Goal: Task Accomplishment & Management: Manage account settings

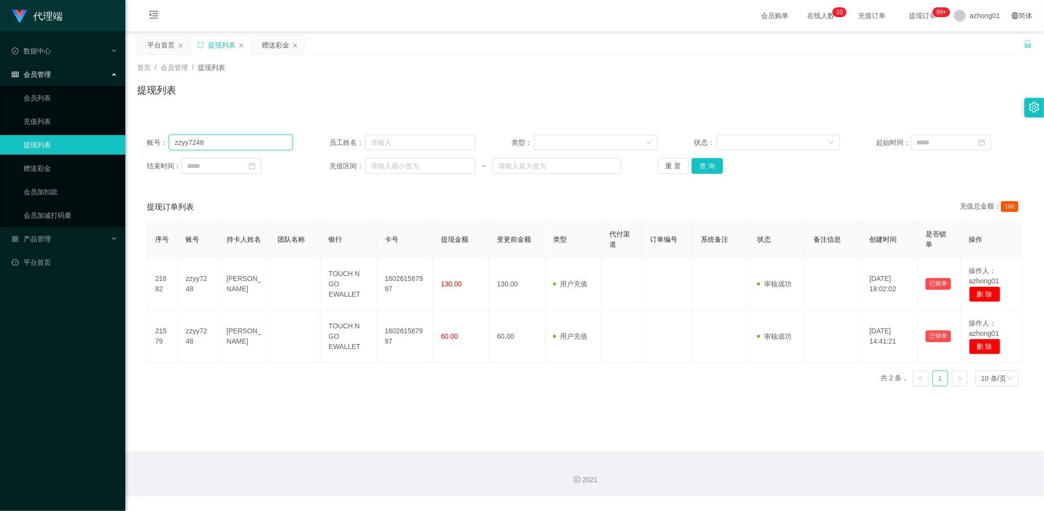
drag, startPoint x: 190, startPoint y: 139, endPoint x: 133, endPoint y: 130, distance: 57.5
click at [133, 130] on main "关闭左侧 关闭右侧 关闭其它 刷新页面 平台首页 提现列表 赠送彩金 首页 / 会员管理 / 提现列表 / 提现列表 账号： zzyy7248 员工姓名： 类…" at bounding box center [584, 241] width 919 height 420
paste input "joepua"
click at [704, 169] on button "查 询" at bounding box center [707, 166] width 31 height 16
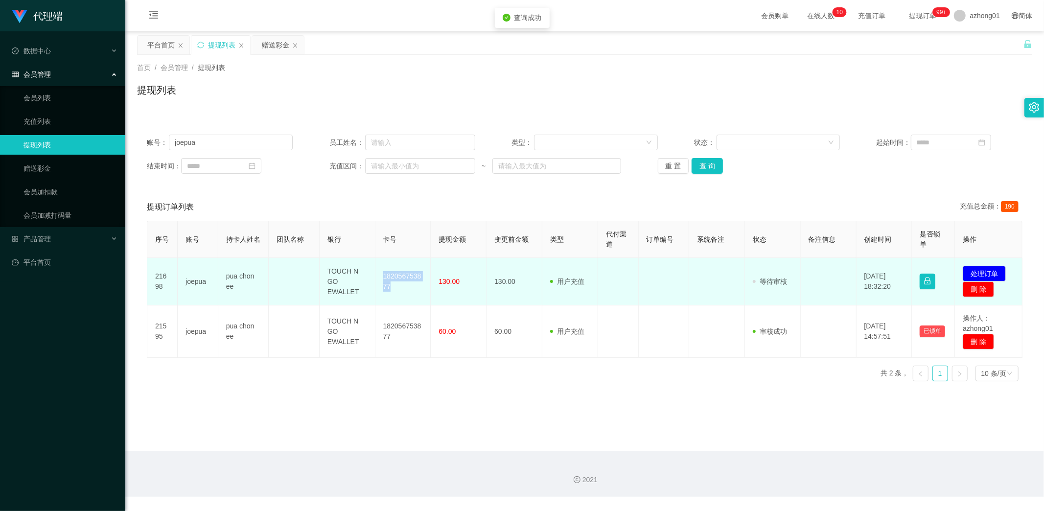
drag, startPoint x: 376, startPoint y: 272, endPoint x: 402, endPoint y: 289, distance: 30.8
click at [402, 289] on td "182056753877" at bounding box center [403, 281] width 56 height 47
copy td "182056753877"
click at [984, 272] on button "处理订单" at bounding box center [984, 274] width 43 height 16
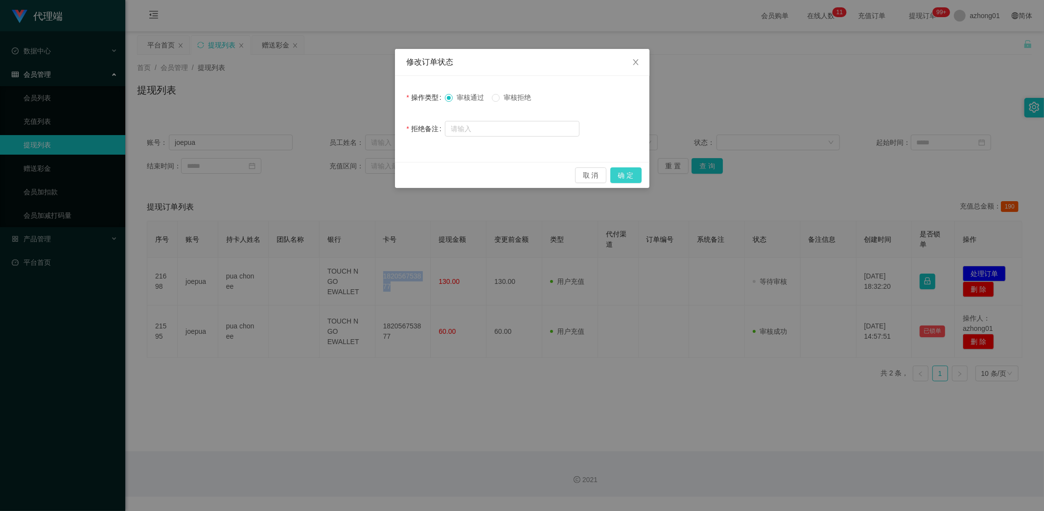
click at [628, 172] on button "确 定" at bounding box center [625, 175] width 31 height 16
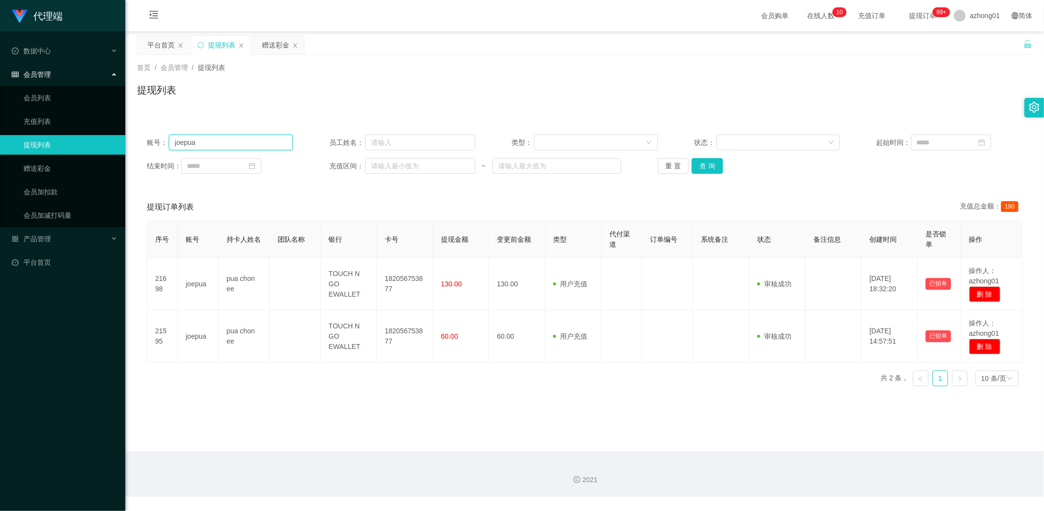
drag, startPoint x: 257, startPoint y: 141, endPoint x: 143, endPoint y: 134, distance: 113.8
click at [141, 134] on div "账号： joepua 员工姓名： 类型： 状态： 起始时间： 结束时间： 充值区间： ~ 重 置 查 询" at bounding box center [584, 154] width 895 height 59
paste input "0178761168"
click at [711, 163] on button "查 询" at bounding box center [707, 166] width 31 height 16
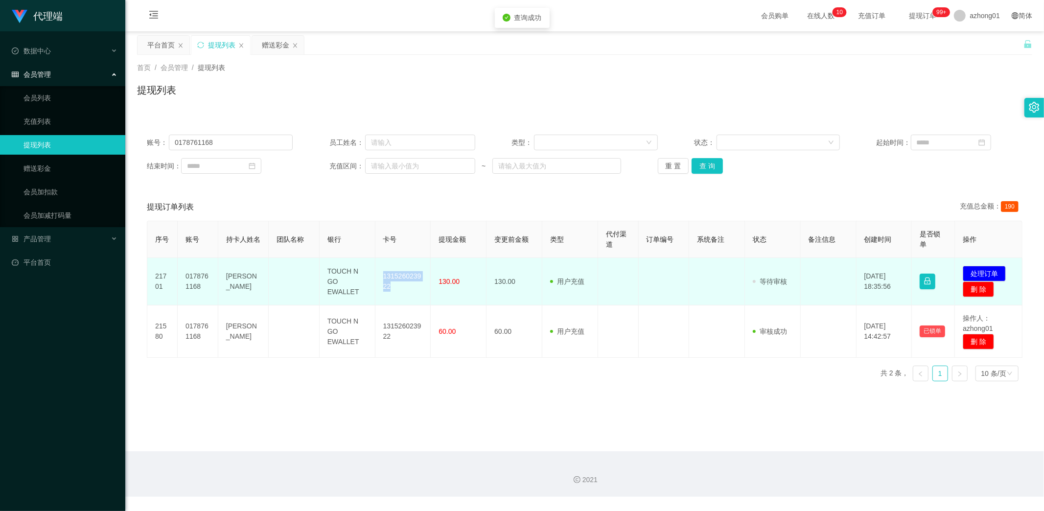
drag, startPoint x: 374, startPoint y: 270, endPoint x: 410, endPoint y: 295, distance: 43.6
click at [410, 295] on td "131526023922" at bounding box center [403, 281] width 56 height 47
copy td "131526023922"
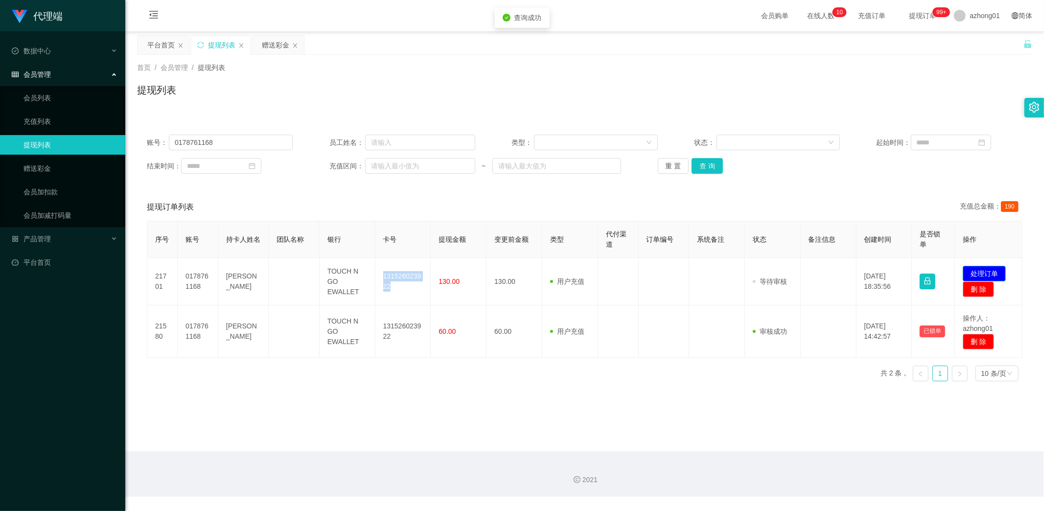
click at [982, 270] on button "处理订单" at bounding box center [984, 274] width 43 height 16
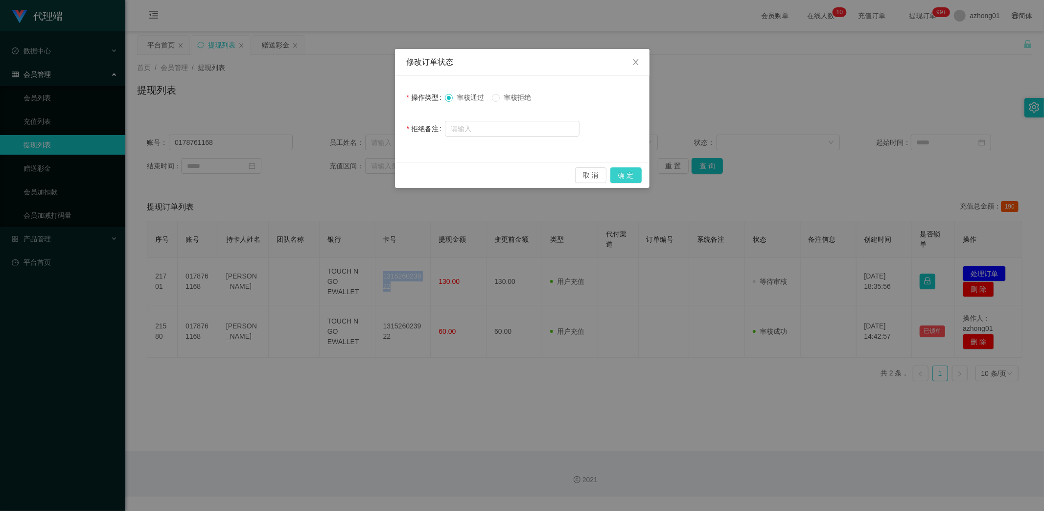
click at [634, 175] on button "确 定" at bounding box center [625, 175] width 31 height 16
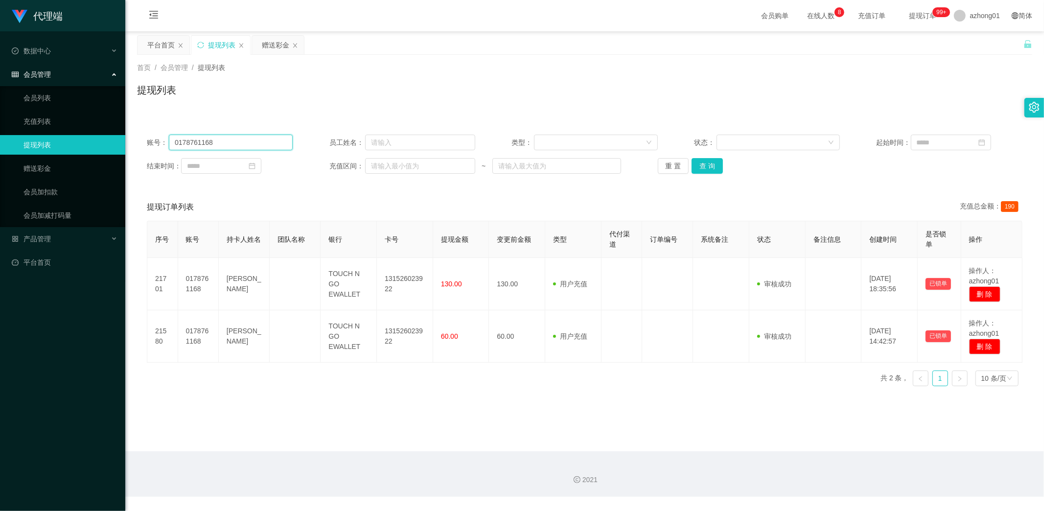
drag, startPoint x: 228, startPoint y: 143, endPoint x: 100, endPoint y: 139, distance: 128.3
click at [100, 139] on section "代理端 数据中心 会员管理 会员列表 充值列表 提现列表 赠送彩金 会员加扣款 会员加减打码量 产品管理 平台首页 保存配置 重置配置 整体风格设置 主题色 …" at bounding box center [522, 248] width 1044 height 497
paste input "moses28"
click at [716, 162] on button "查 询" at bounding box center [707, 166] width 31 height 16
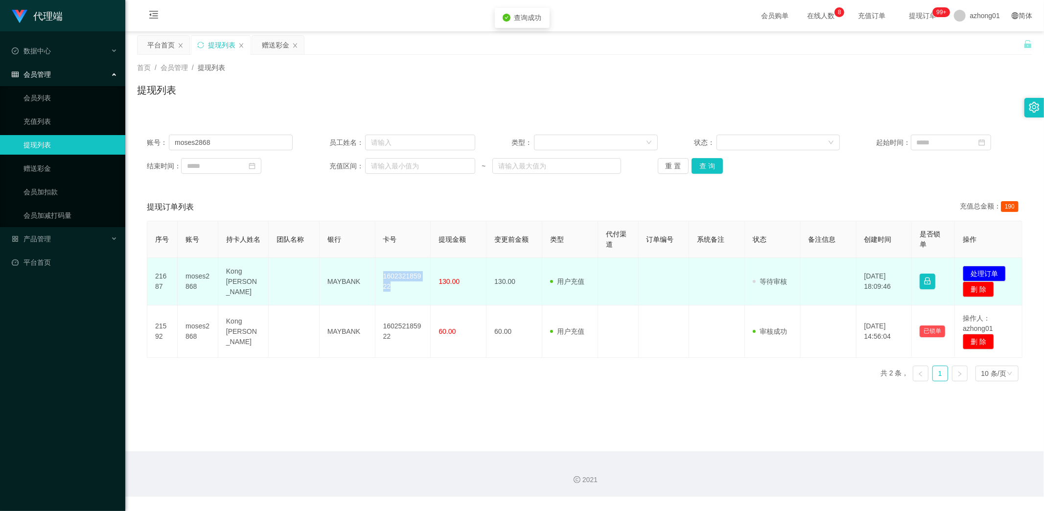
drag, startPoint x: 377, startPoint y: 271, endPoint x: 416, endPoint y: 304, distance: 51.4
click at [399, 291] on td "160232185922" at bounding box center [403, 281] width 56 height 47
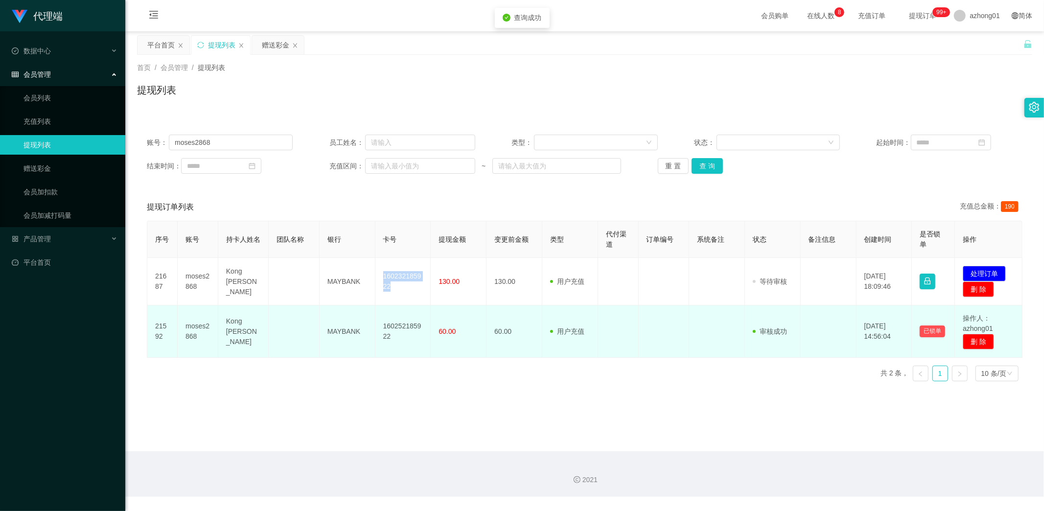
copy td "160232185922"
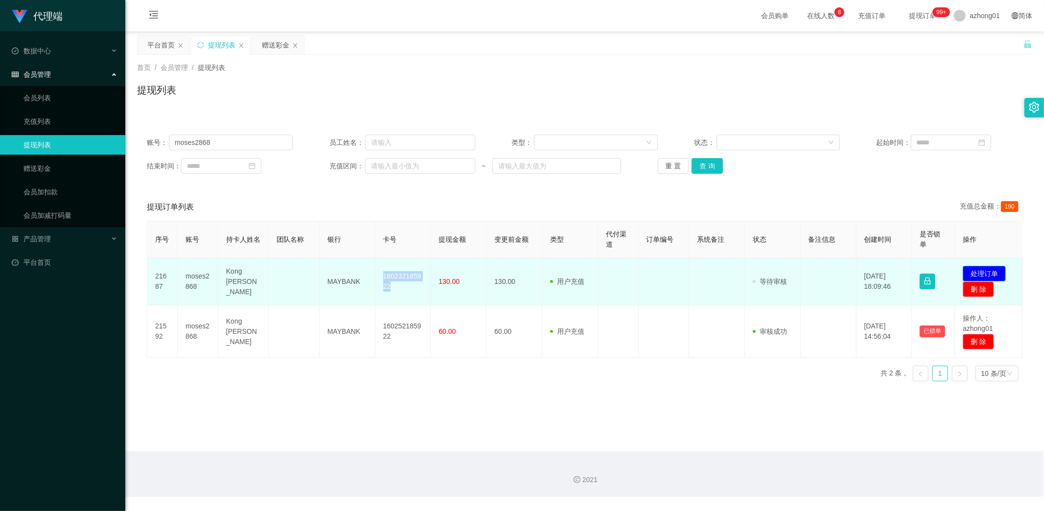
click at [994, 268] on button "处理订单" at bounding box center [984, 274] width 43 height 16
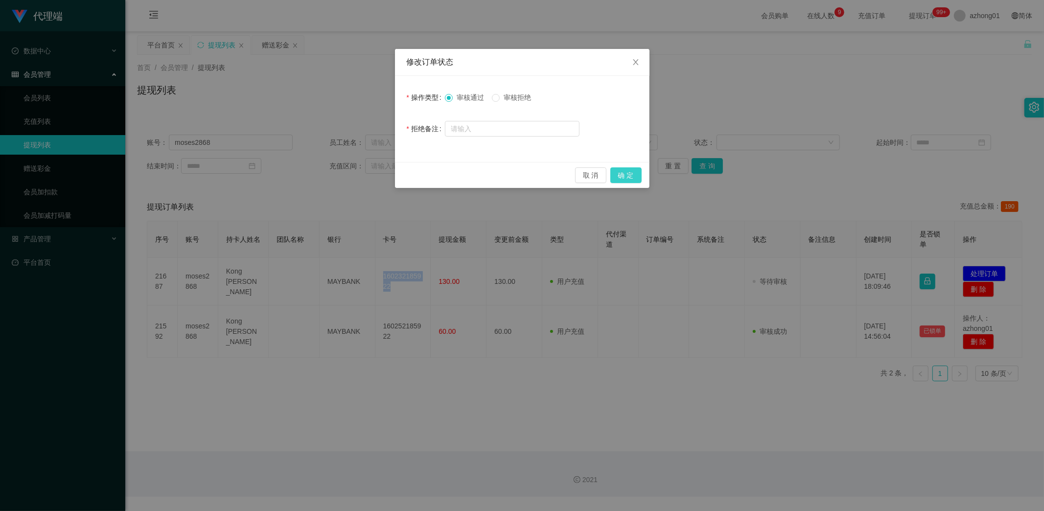
click at [631, 174] on button "确 定" at bounding box center [625, 175] width 31 height 16
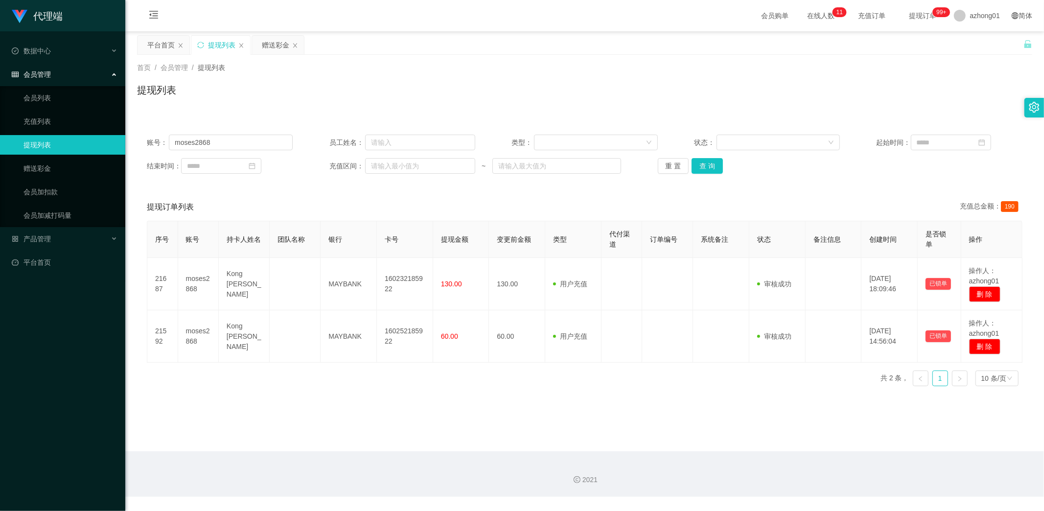
click at [386, 407] on main "关闭左侧 关闭右侧 关闭其它 刷新页面 平台首页 提现列表 赠送彩金 首页 / 会员管理 / 提现列表 / 提现列表 账号： moses2868 员工姓名： …" at bounding box center [584, 241] width 919 height 420
drag, startPoint x: 219, startPoint y: 142, endPoint x: 139, endPoint y: 148, distance: 80.5
click at [115, 137] on section "代理端 数据中心 会员管理 会员列表 充值列表 提现列表 赠送彩金 会员加扣款 会员加减打码量 产品管理 平台首页 保存配置 重置配置 整体风格设置 主题色 …" at bounding box center [522, 248] width 1044 height 497
paste input "12345677"
click at [711, 167] on button "查 询" at bounding box center [707, 166] width 31 height 16
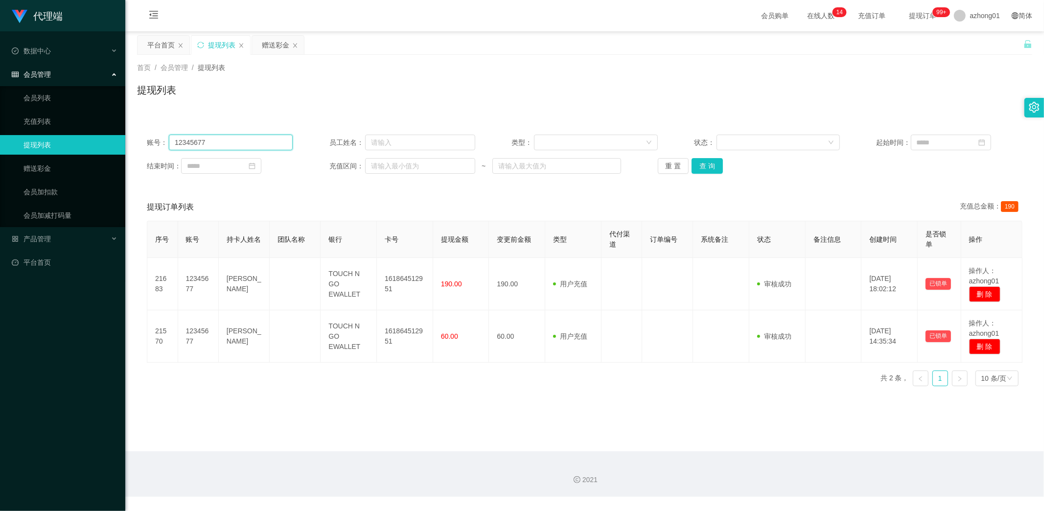
drag, startPoint x: 224, startPoint y: 140, endPoint x: 116, endPoint y: 139, distance: 108.7
click at [118, 138] on section "代理端 数据中心 会员管理 会员列表 充值列表 提现列表 赠送彩金 会员加扣款 会员加减打码量 产品管理 平台首页 保存配置 重置配置 整体风格设置 主题色 …" at bounding box center [522, 248] width 1044 height 497
paste input "0142007256"
click at [706, 167] on button "查 询" at bounding box center [707, 166] width 31 height 16
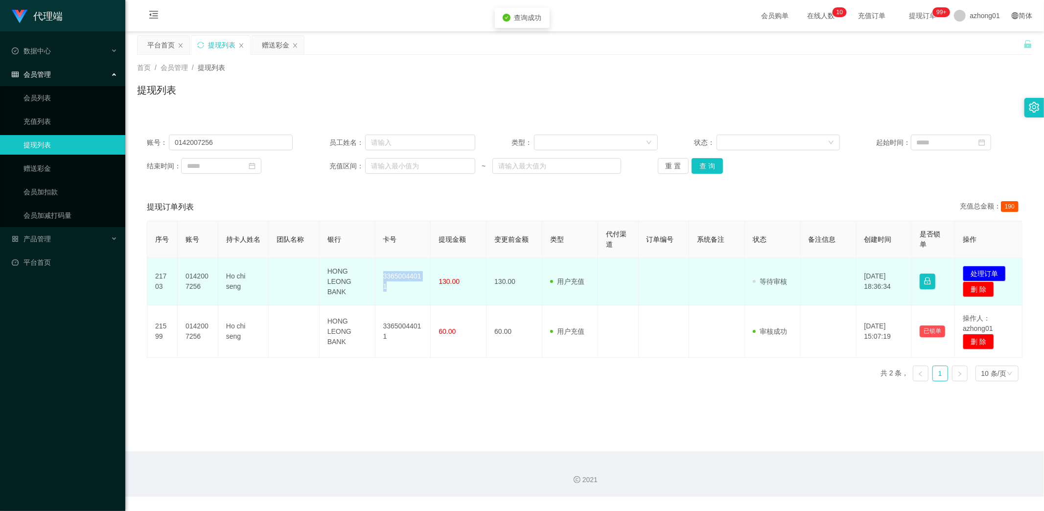
drag, startPoint x: 378, startPoint y: 272, endPoint x: 405, endPoint y: 291, distance: 33.0
click at [405, 291] on td "33650044011" at bounding box center [403, 281] width 56 height 47
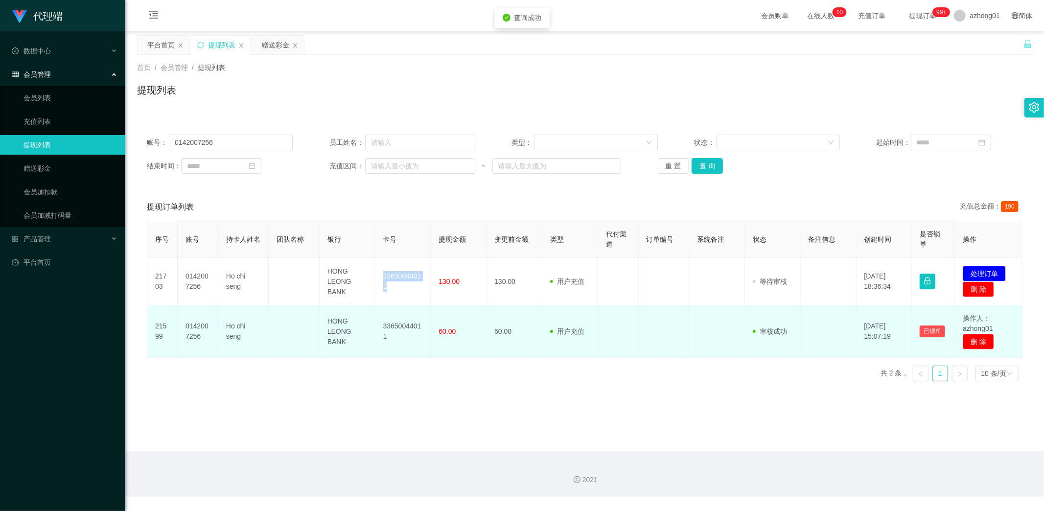
copy td "33650044011"
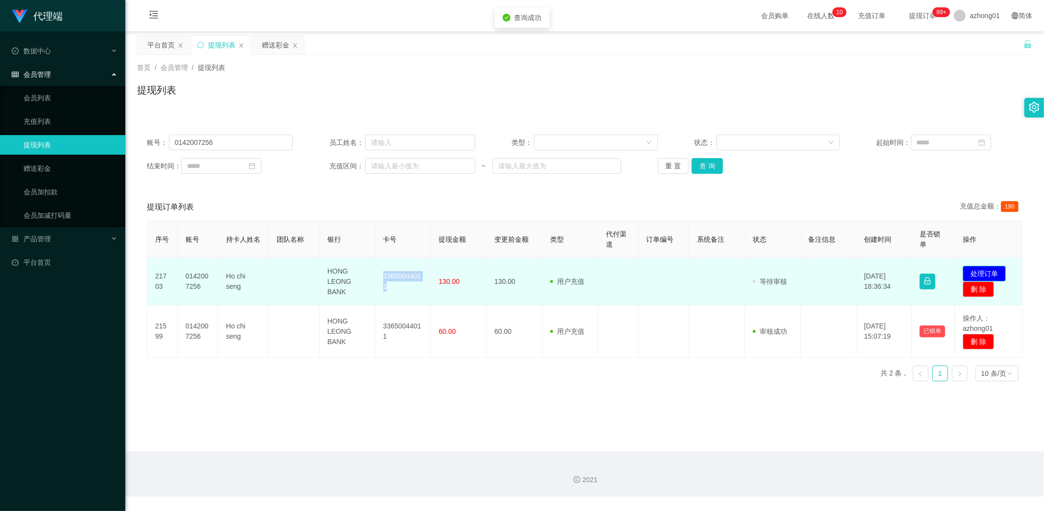
click at [969, 269] on button "处理订单" at bounding box center [984, 274] width 43 height 16
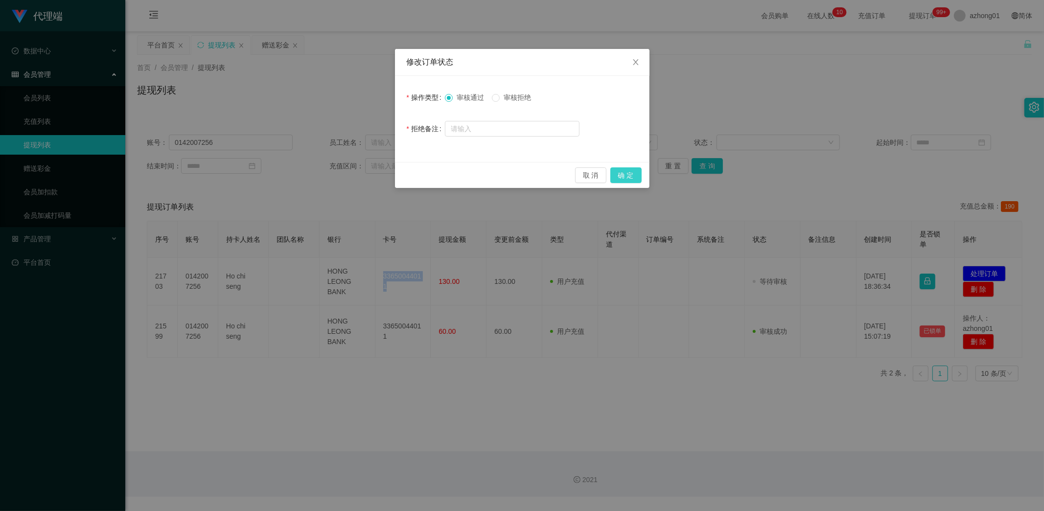
click at [630, 182] on button "确 定" at bounding box center [625, 175] width 31 height 16
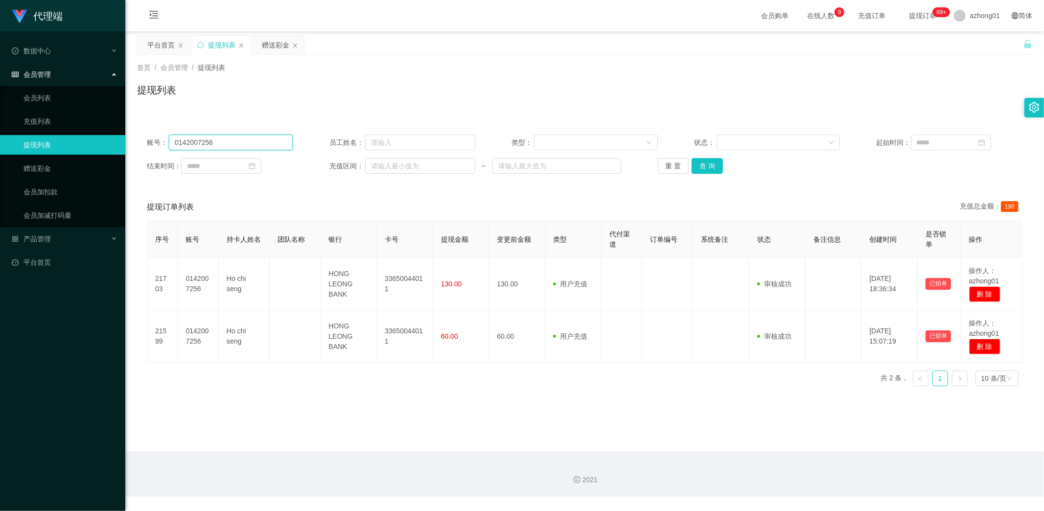
drag, startPoint x: 189, startPoint y: 141, endPoint x: 100, endPoint y: 138, distance: 89.1
click at [100, 138] on section "代理端 数据中心 会员管理 会员列表 充值列表 提现列表 赠送彩金 会员加扣款 会员加减打码量 产品管理 平台首页 保存配置 重置配置 整体风格设置 主题色 …" at bounding box center [522, 248] width 1044 height 497
paste input "ariel"
click at [706, 166] on button "查 询" at bounding box center [707, 166] width 31 height 16
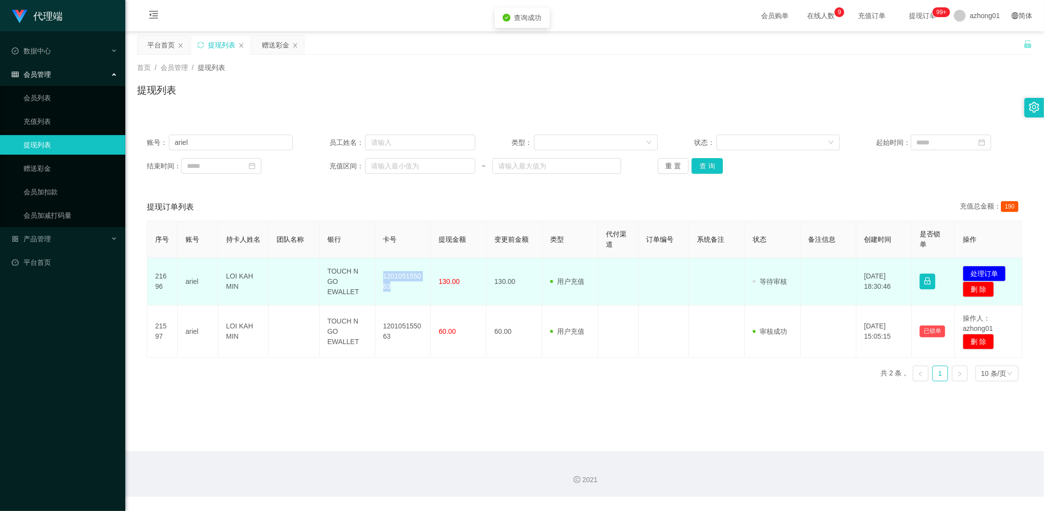
drag, startPoint x: 381, startPoint y: 277, endPoint x: 397, endPoint y: 295, distance: 23.9
click at [397, 295] on td "120105155063" at bounding box center [403, 281] width 56 height 47
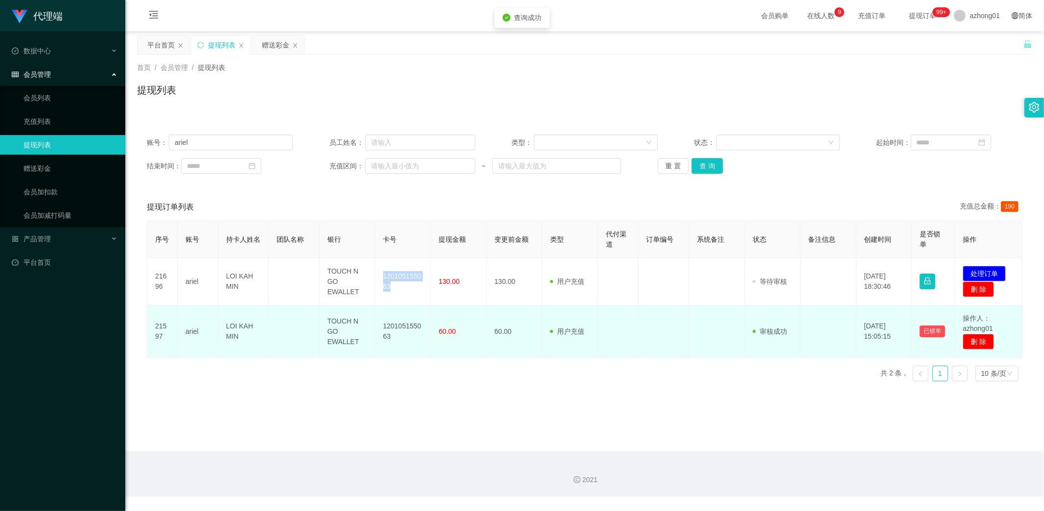
copy td "120105155063"
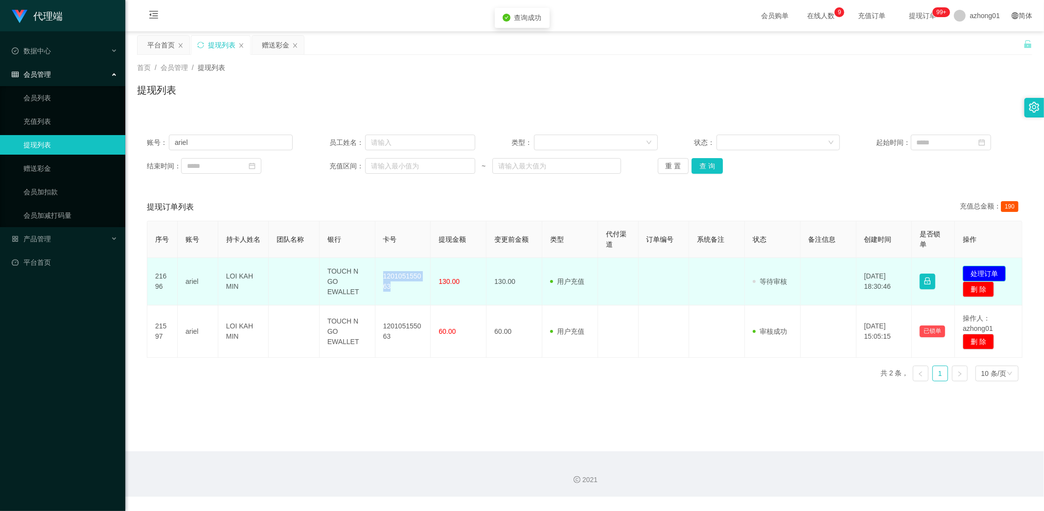
click at [980, 270] on button "处理订单" at bounding box center [984, 274] width 43 height 16
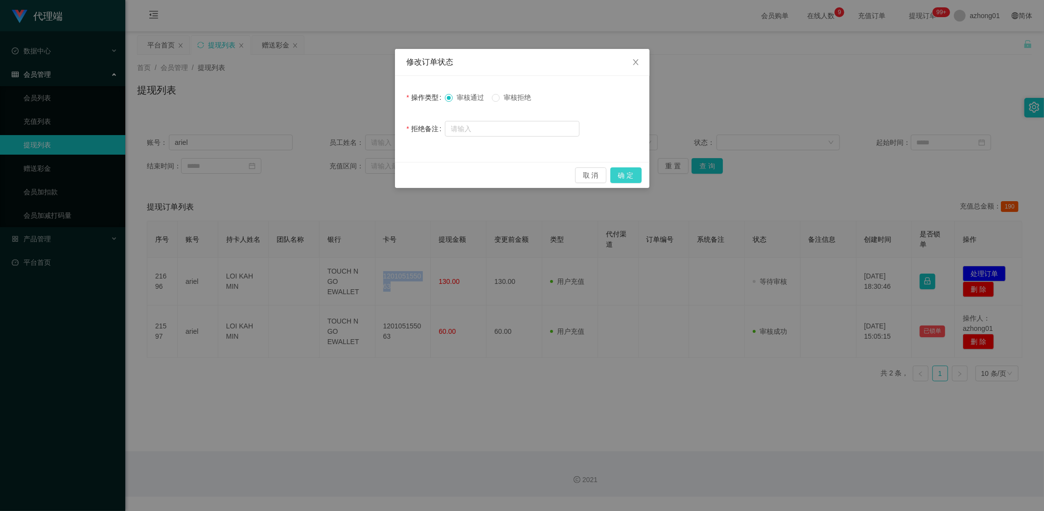
click at [629, 174] on button "确 定" at bounding box center [625, 175] width 31 height 16
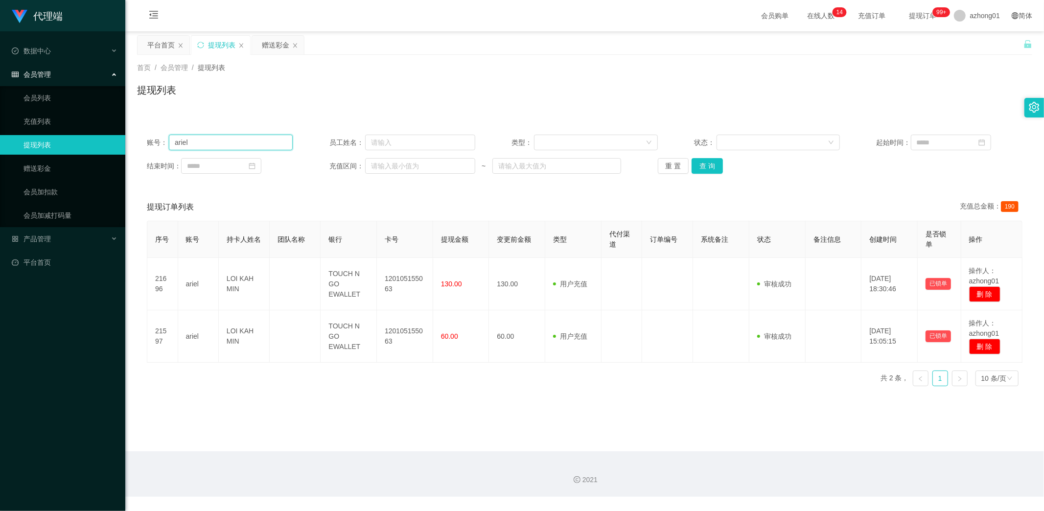
drag, startPoint x: 211, startPoint y: 145, endPoint x: 128, endPoint y: 143, distance: 83.7
click at [130, 142] on main "关闭左侧 关闭右侧 关闭其它 刷新页面 平台首页 提现列表 赠送彩金 首页 / 会员管理 / 提现列表 / 提现列表 账号： ariel 员工姓名： 类型： …" at bounding box center [584, 241] width 919 height 420
paste input "Estherwong"
type input "Estherwong"
click at [708, 164] on button "查 询" at bounding box center [707, 166] width 31 height 16
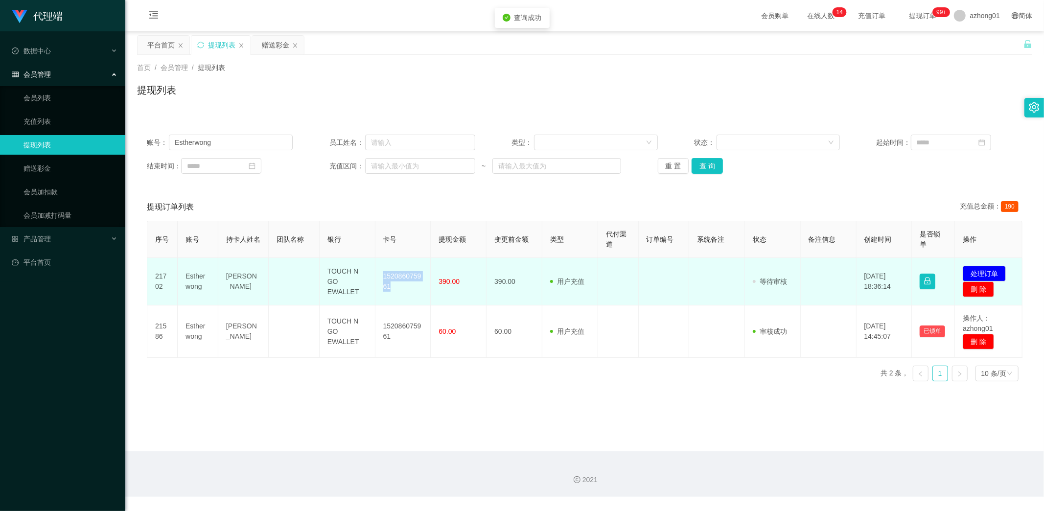
drag, startPoint x: 377, startPoint y: 271, endPoint x: 401, endPoint y: 290, distance: 30.7
click at [400, 290] on td "152086075961" at bounding box center [403, 281] width 56 height 47
copy td "152086075961"
click at [982, 270] on button "处理订单" at bounding box center [984, 274] width 43 height 16
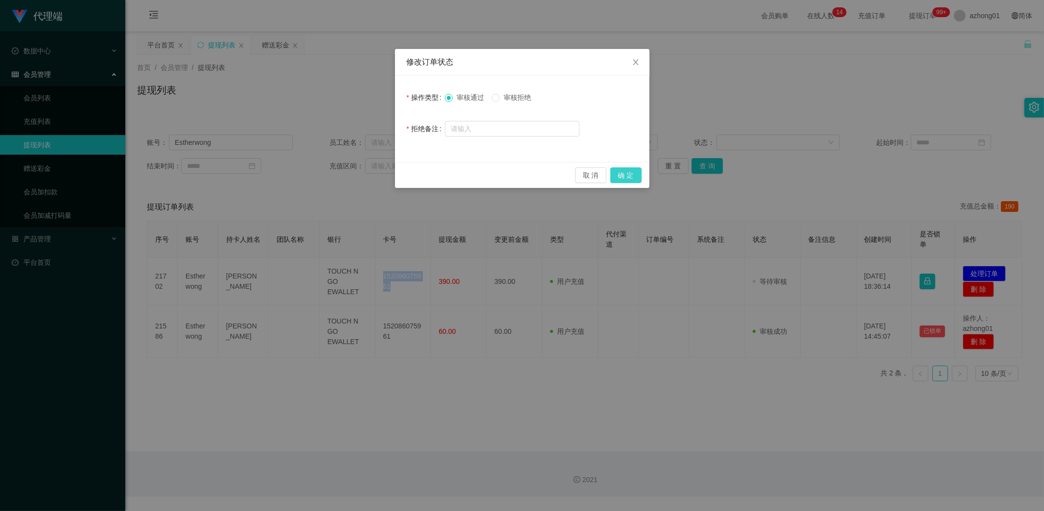
click at [630, 169] on button "确 定" at bounding box center [625, 175] width 31 height 16
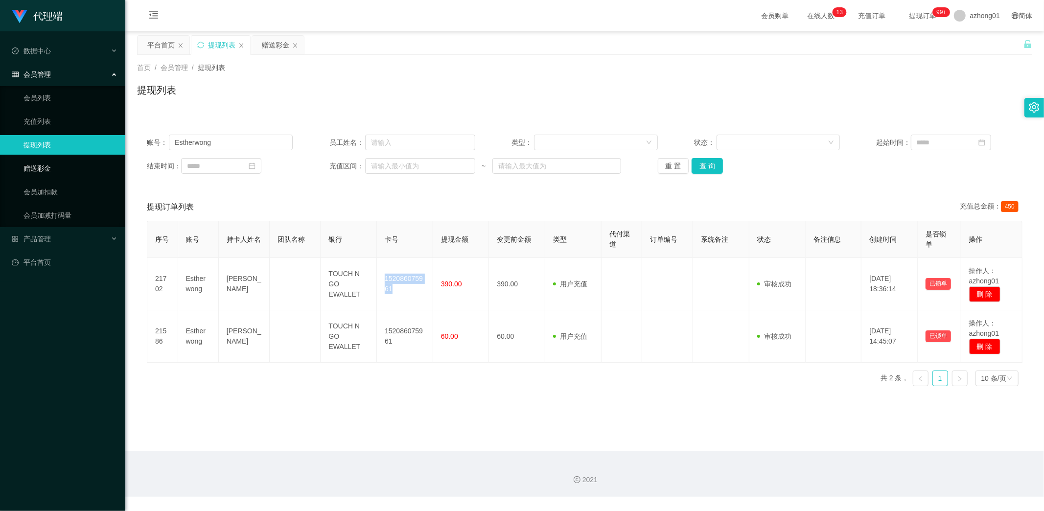
click at [35, 165] on link "赠送彩金" at bounding box center [70, 169] width 94 height 20
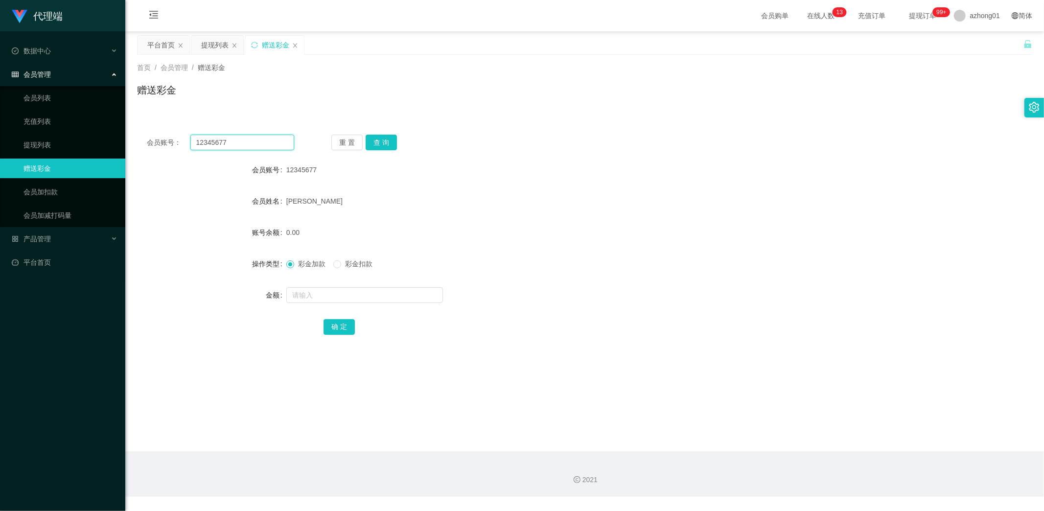
drag, startPoint x: 233, startPoint y: 140, endPoint x: 134, endPoint y: 136, distance: 99.0
click at [134, 136] on main "关闭左侧 关闭右侧 关闭其它 刷新页面 平台首页 提现列表 赠送彩金 首页 / 会员管理 / 赠送彩金 / 赠送彩金 会员账号： 12345677 重 置 查…" at bounding box center [584, 241] width 919 height 420
paste input "Estherwong"
click at [379, 143] on button "查 询" at bounding box center [381, 143] width 31 height 16
drag, startPoint x: 216, startPoint y: 143, endPoint x: 152, endPoint y: 141, distance: 63.7
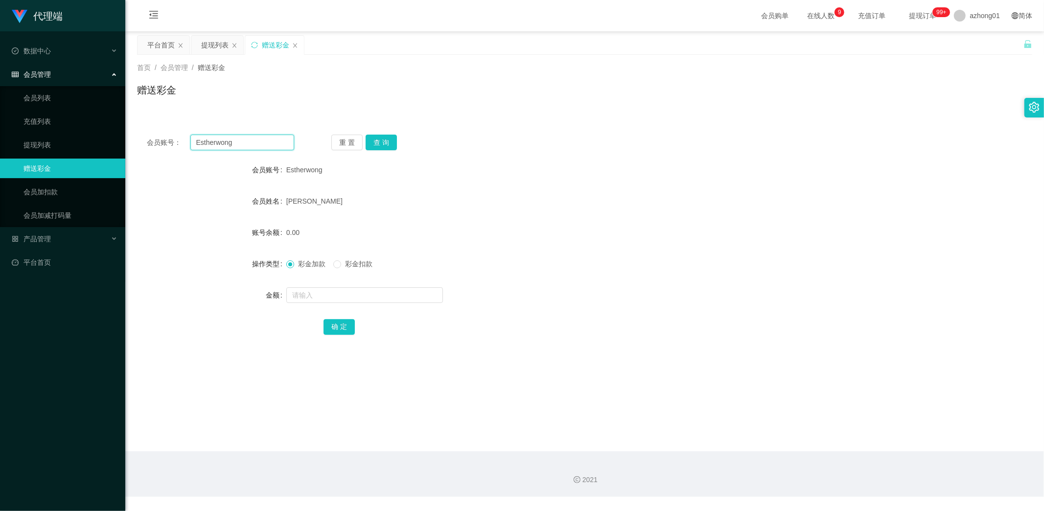
click at [152, 141] on div "会员账号： [PERSON_NAME]" at bounding box center [220, 143] width 147 height 16
paste input "Maclee1314"
click at [387, 140] on button "查 询" at bounding box center [381, 143] width 31 height 16
click at [196, 449] on main "关闭左侧 关闭右侧 关闭其它 刷新页面 平台首页 提现列表 赠送彩金 首页 / 会员管理 / 赠送彩金 / 赠送彩金 会员账号： Maclee1314 重 置…" at bounding box center [584, 241] width 919 height 420
drag, startPoint x: 241, startPoint y: 142, endPoint x: 133, endPoint y: 142, distance: 108.2
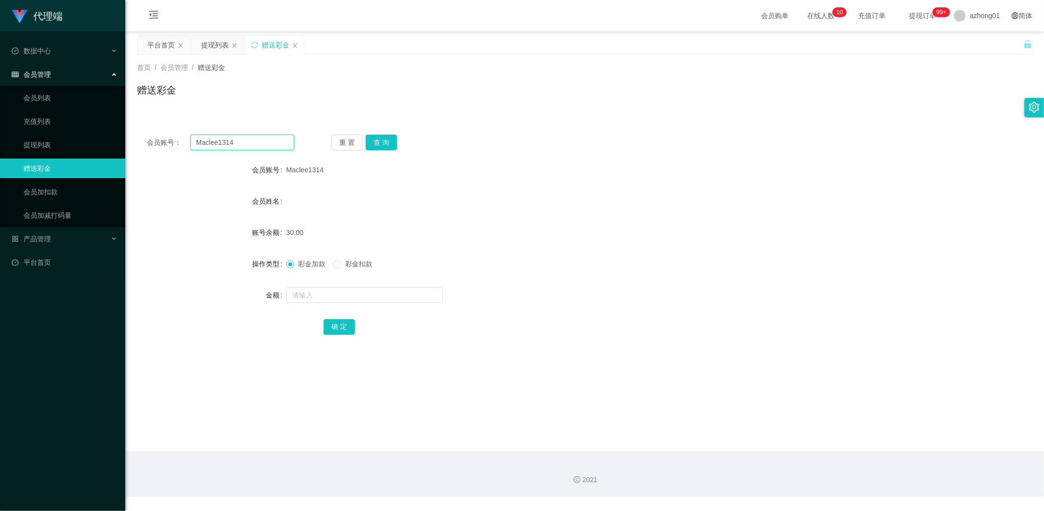
click at [133, 142] on main "关闭左侧 关闭右侧 关闭其它 刷新页面 平台首页 提现列表 赠送彩金 首页 / 会员管理 / 赠送彩金 / 赠送彩金 会员账号： Maclee1314 重 置…" at bounding box center [584, 241] width 919 height 420
paste input "4732368"
click at [379, 141] on button "查 询" at bounding box center [381, 143] width 31 height 16
drag, startPoint x: 299, startPoint y: 454, endPoint x: 299, endPoint y: 434, distance: 19.6
click at [299, 455] on div "2021" at bounding box center [584, 474] width 919 height 46
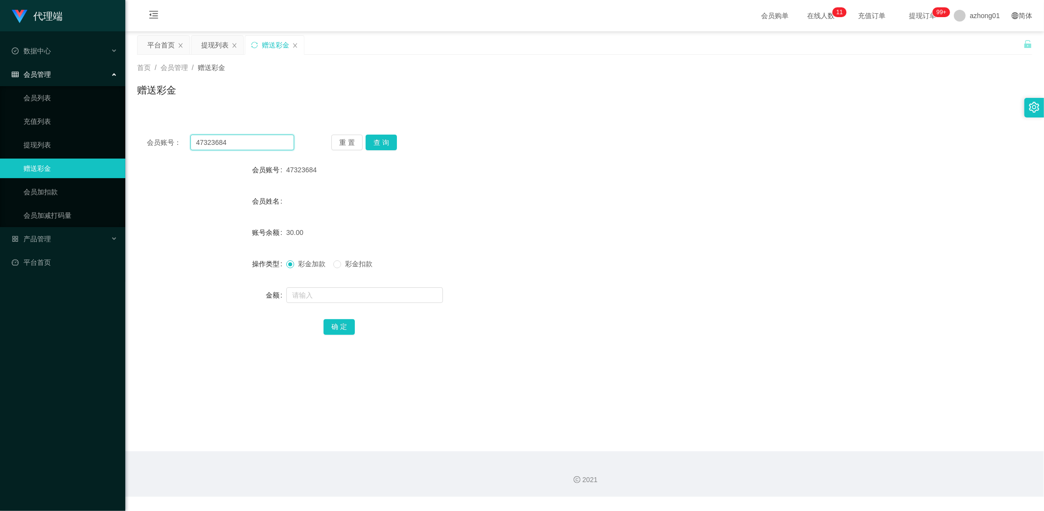
drag, startPoint x: 233, startPoint y: 145, endPoint x: 140, endPoint y: 139, distance: 93.2
click at [127, 138] on main "关闭左侧 关闭右侧 关闭其它 刷新页面 平台首页 提现列表 赠送彩金 首页 / 会员管理 / 赠送彩金 / 赠送彩金 会员账号： 47323684 重 置 查…" at bounding box center [584, 241] width 919 height 420
paste input "yinalee1990"
click at [384, 140] on button "查 询" at bounding box center [381, 143] width 31 height 16
click at [512, 251] on form "会员账号 yinalee1990 会员姓名 账号余额 30.00 操作类型 彩金加款 彩金扣款 金额 确 定" at bounding box center [584, 248] width 895 height 176
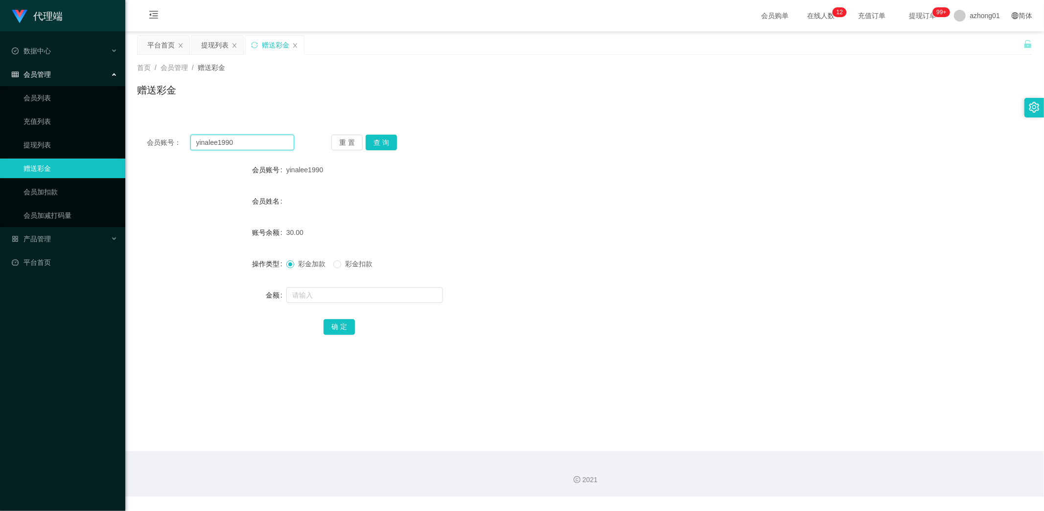
drag, startPoint x: 269, startPoint y: 139, endPoint x: 143, endPoint y: 124, distance: 126.7
click at [143, 124] on div "会员账号： yinalee1990 重 置 查 询 会员账号 yinalee1990 会员姓名 账号余额 30.00 操作类型 彩金加款 彩金扣款 金额 确 定" at bounding box center [584, 235] width 895 height 245
paste input "985475681"
click at [385, 139] on button "查 询" at bounding box center [381, 143] width 31 height 16
click at [381, 139] on button "查 询" at bounding box center [381, 143] width 31 height 16
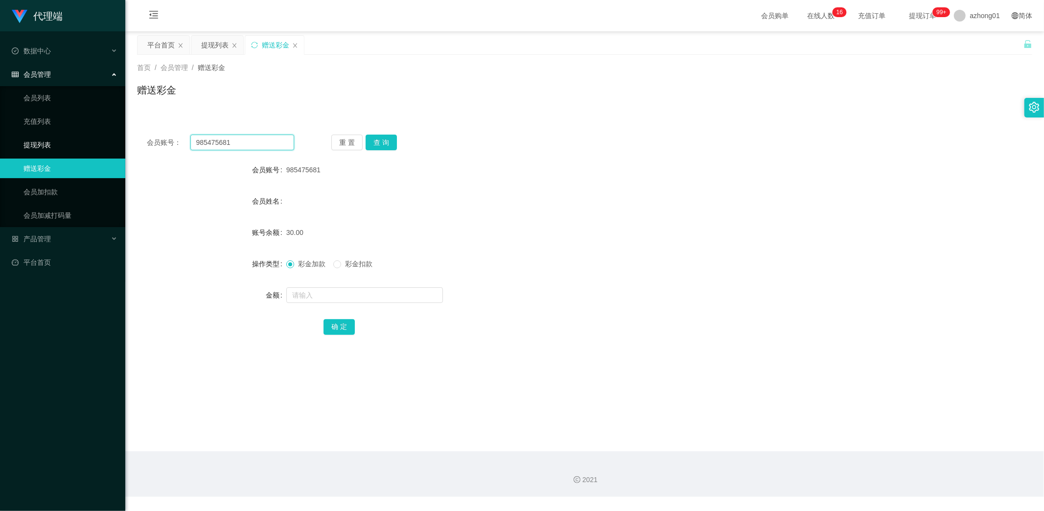
drag, startPoint x: 253, startPoint y: 142, endPoint x: 113, endPoint y: 145, distance: 140.5
click at [121, 147] on section "代理端 数据中心 会员管理 会员列表 充值列表 提现列表 赠送彩金 会员加扣款 会员加减打码量 产品管理 平台首页 保存配置 重置配置 整体风格设置 主题色 …" at bounding box center [522, 248] width 1044 height 497
paste input "0142007256"
type input "0142007256"
click at [371, 141] on button "查 询" at bounding box center [381, 143] width 31 height 16
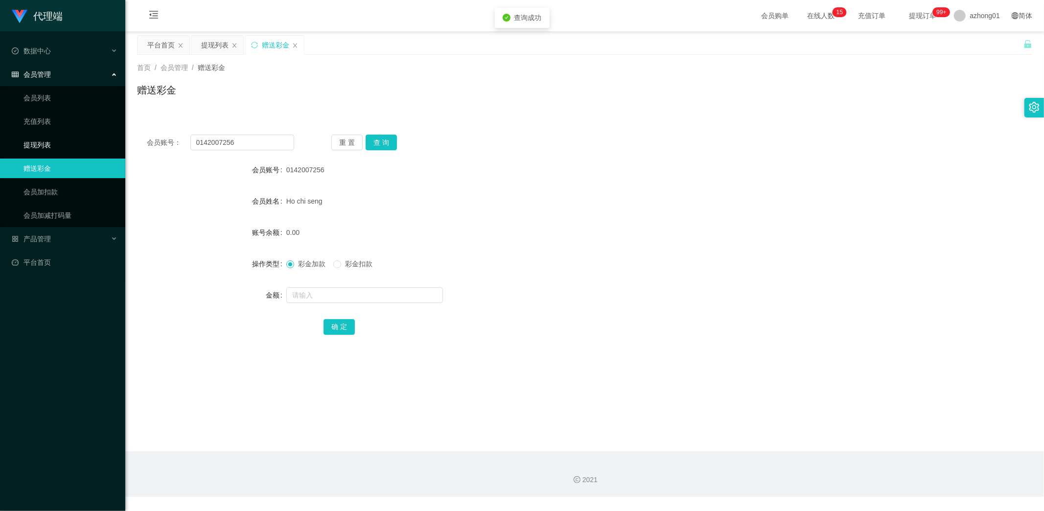
click at [45, 135] on link "提现列表" at bounding box center [70, 145] width 94 height 20
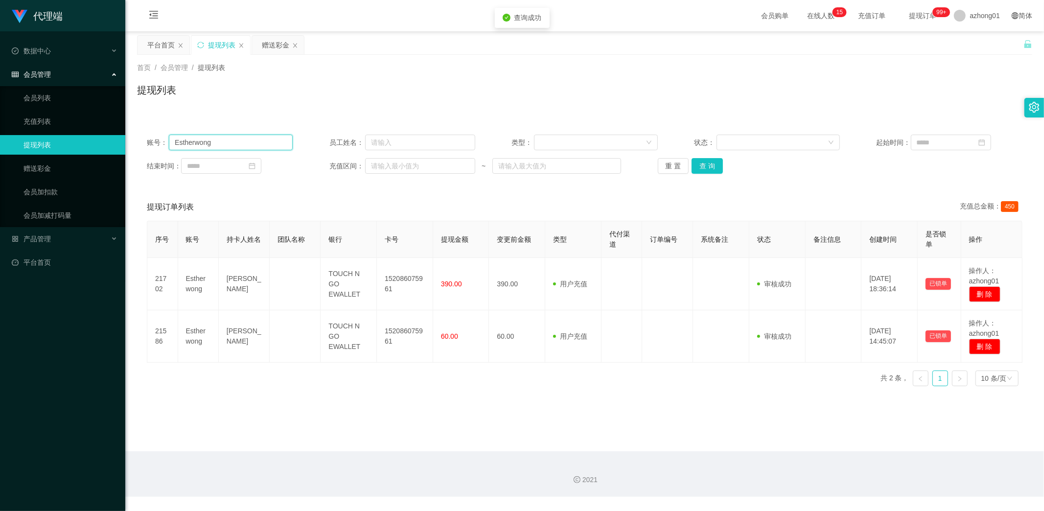
drag, startPoint x: 229, startPoint y: 140, endPoint x: 87, endPoint y: 133, distance: 142.2
click at [101, 133] on section "代理端 数据中心 会员管理 会员列表 充值列表 提现列表 赠送彩金 会员加扣款 会员加减打码量 产品管理 平台首页 保存配置 重置配置 整体风格设置 主题色 …" at bounding box center [522, 248] width 1044 height 497
paste input "0142007256"
click at [710, 164] on button "查 询" at bounding box center [707, 166] width 31 height 16
drag, startPoint x: 234, startPoint y: 142, endPoint x: 92, endPoint y: 163, distance: 143.0
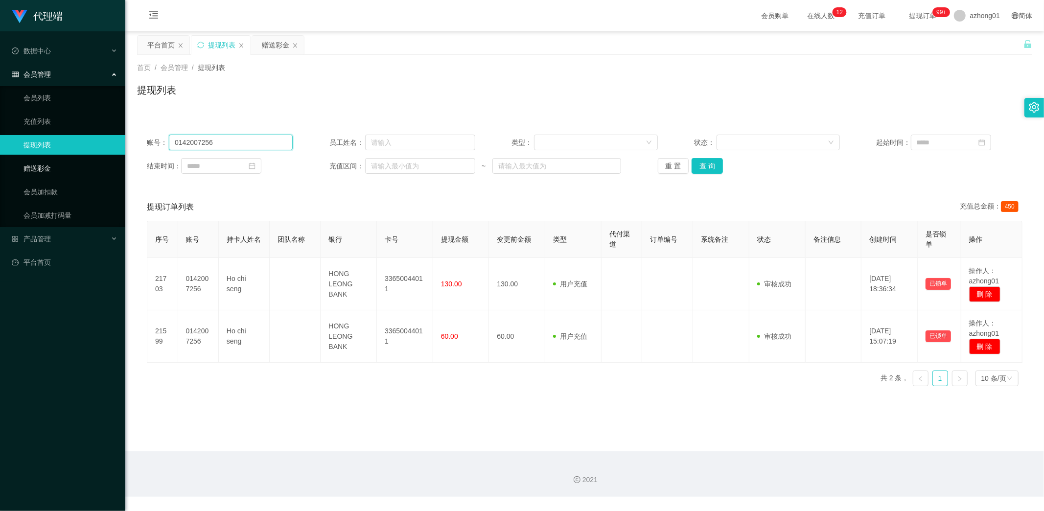
click at [66, 154] on section "代理端 数据中心 会员管理 会员列表 充值列表 提现列表 赠送彩金 会员加扣款 会员加减打码量 产品管理 平台首页 保存配置 重置配置 整体风格设置 主题色 …" at bounding box center [522, 248] width 1044 height 497
paste input "Jackielai1990"
type input "Jackielai1990"
click at [707, 165] on button "查 询" at bounding box center [707, 166] width 31 height 16
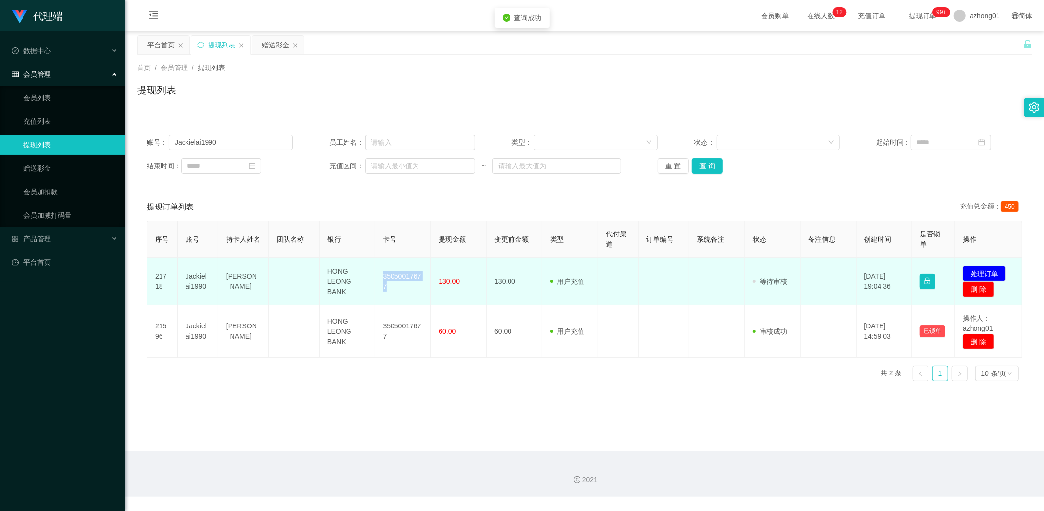
drag, startPoint x: 382, startPoint y: 271, endPoint x: 409, endPoint y: 297, distance: 37.1
click at [409, 297] on td "35050017677" at bounding box center [403, 281] width 56 height 47
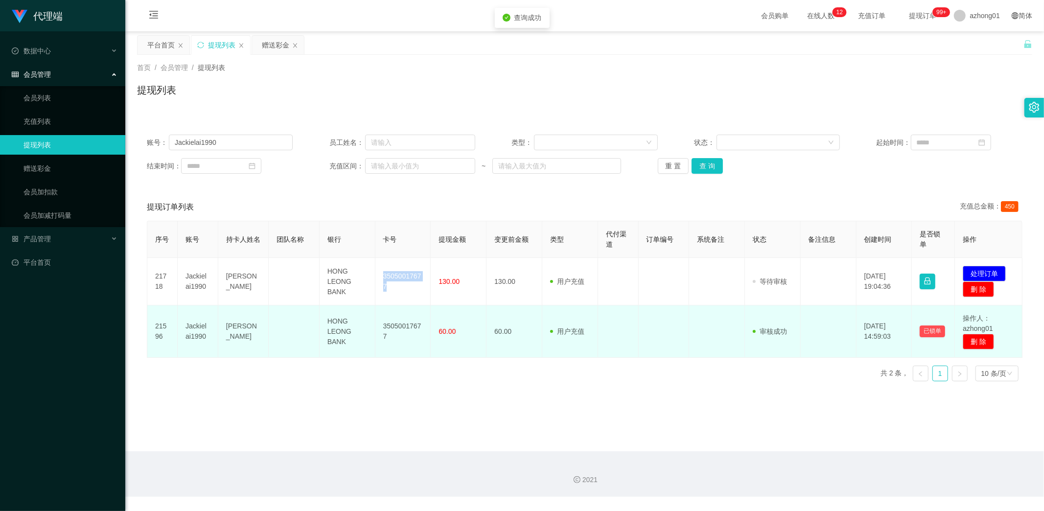
copy td "35050017677"
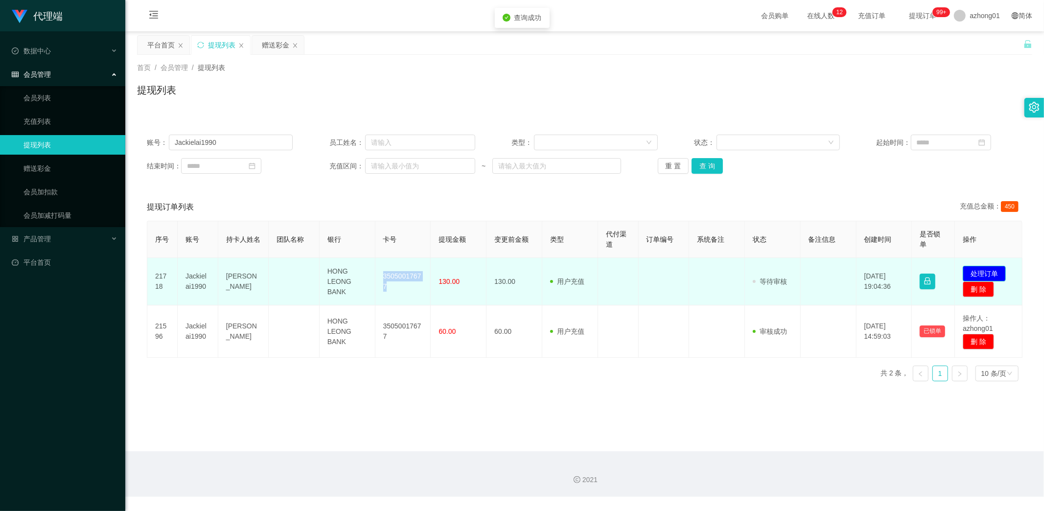
click at [969, 270] on button "处理订单" at bounding box center [984, 274] width 43 height 16
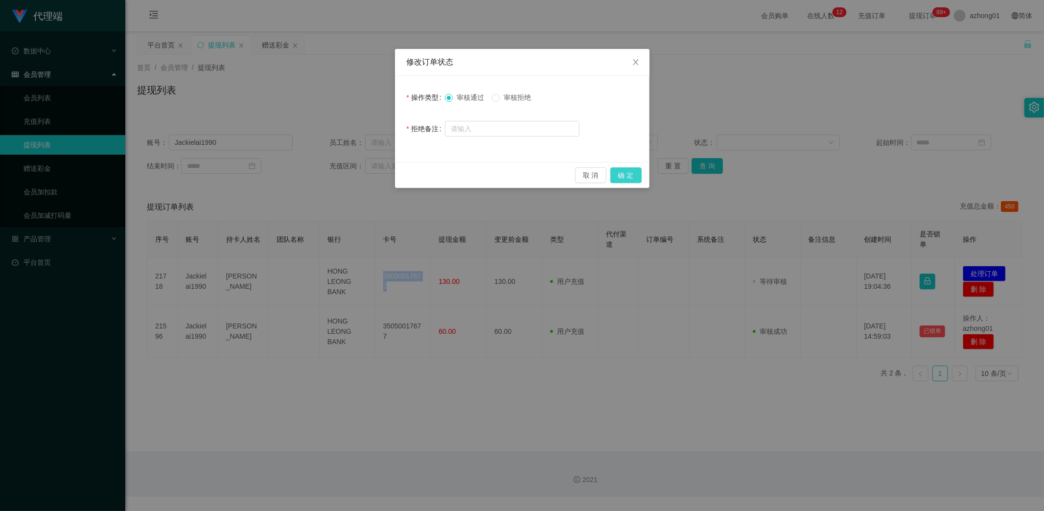
click at [633, 173] on button "确 定" at bounding box center [625, 175] width 31 height 16
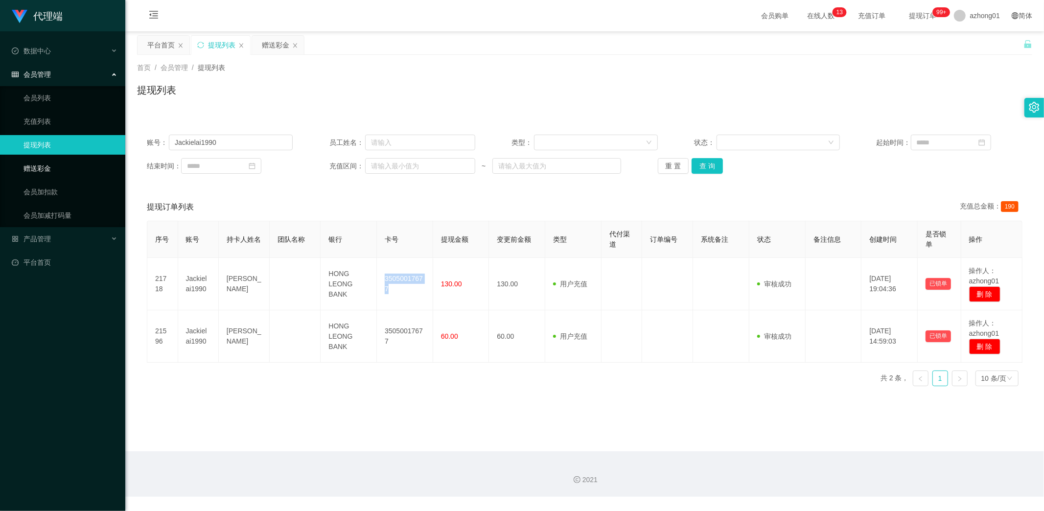
click at [25, 165] on link "赠送彩金" at bounding box center [70, 169] width 94 height 20
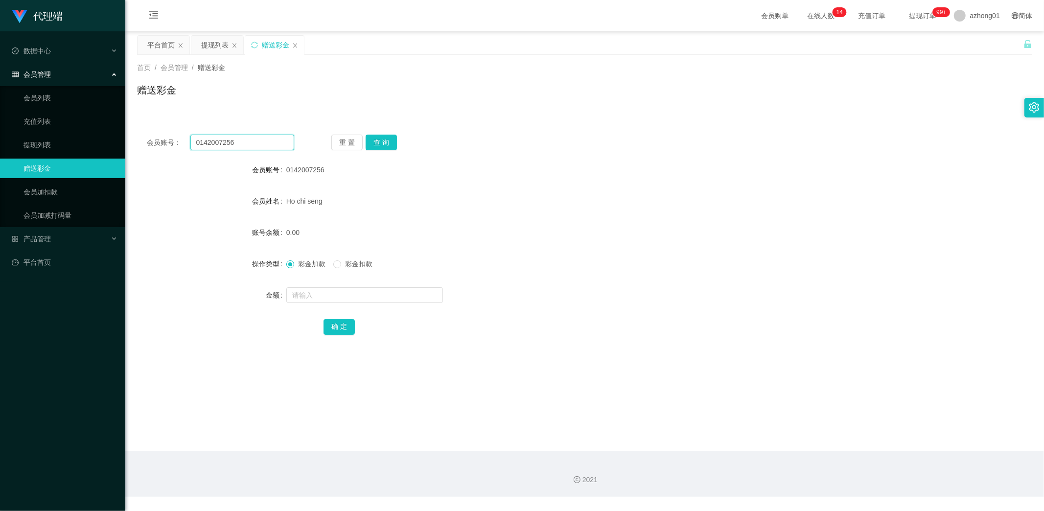
drag, startPoint x: 253, startPoint y: 143, endPoint x: 70, endPoint y: 157, distance: 183.1
click at [58, 151] on section "代理端 数据中心 会员管理 会员列表 充值列表 提现列表 赠送彩金 会员加扣款 会员加减打码量 产品管理 平台首页 保存配置 重置配置 整体风格设置 主题色 …" at bounding box center [522, 248] width 1044 height 497
paste input "yinalee1990"
type input "yinalee1990"
click at [393, 143] on button "查 询" at bounding box center [381, 143] width 31 height 16
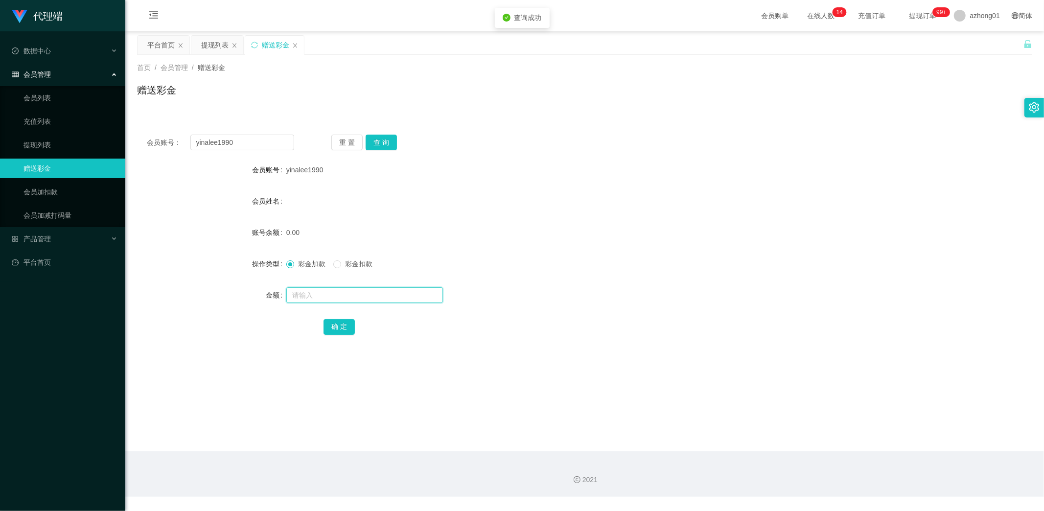
click at [326, 296] on input "text" at bounding box center [364, 295] width 157 height 16
type input "60"
click at [339, 325] on button "确 定" at bounding box center [339, 327] width 31 height 16
drag, startPoint x: 240, startPoint y: 142, endPoint x: 90, endPoint y: 131, distance: 151.2
click at [97, 130] on section "代理端 数据中心 会员管理 会员列表 充值列表 提现列表 赠送彩金 会员加扣款 会员加减打码量 产品管理 平台首页 保存配置 重置配置 整体风格设置 主题色 …" at bounding box center [522, 248] width 1044 height 497
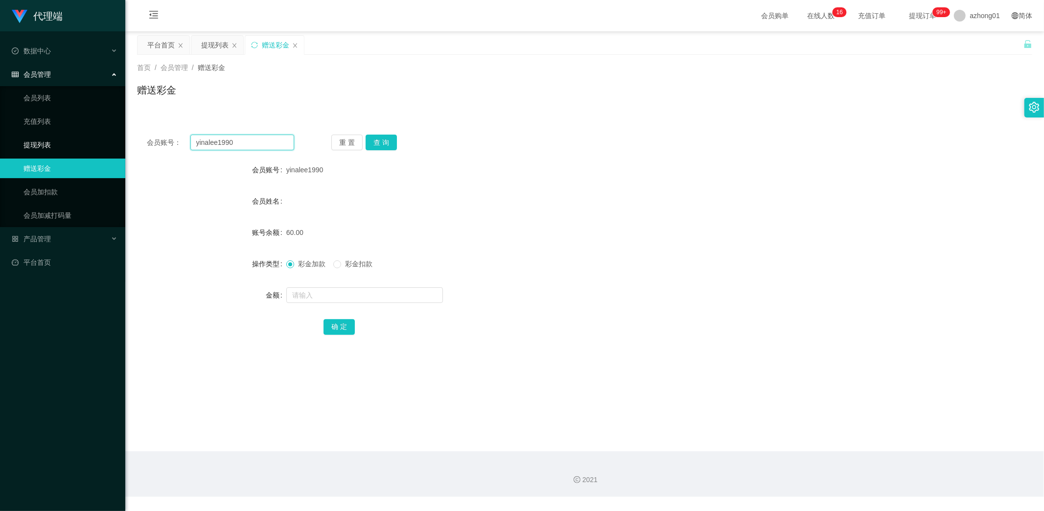
paste input "985475681"
type input "985475681"
click at [379, 139] on button "查 询" at bounding box center [381, 143] width 31 height 16
drag, startPoint x: 45, startPoint y: 240, endPoint x: 62, endPoint y: 242, distance: 17.2
click at [43, 240] on span "产品管理" at bounding box center [31, 239] width 39 height 8
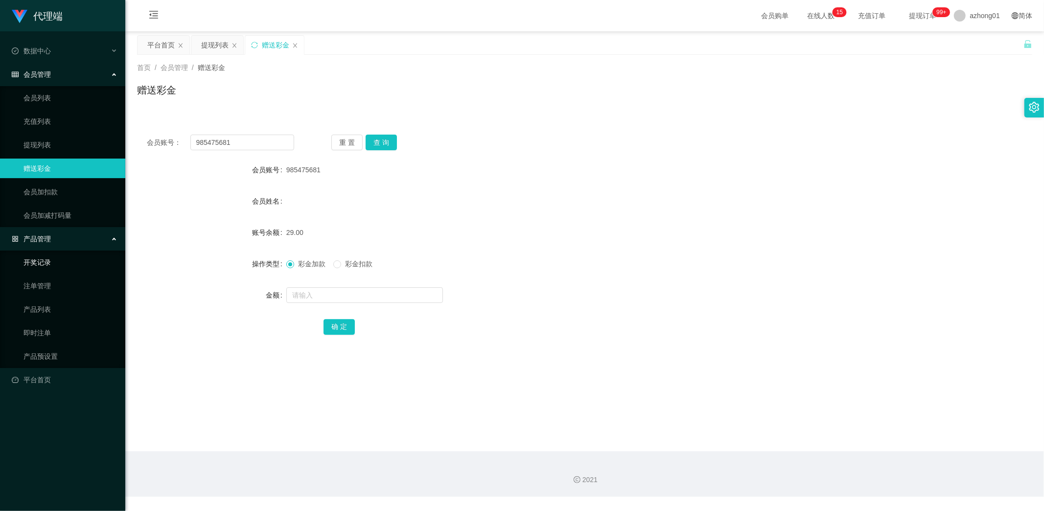
click at [33, 259] on link "开奖记录" at bounding box center [70, 263] width 94 height 20
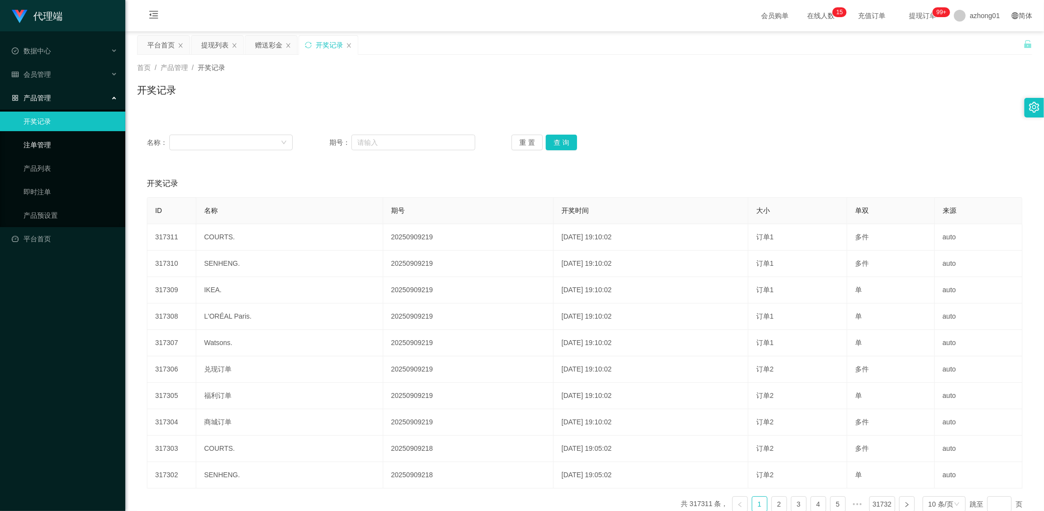
click at [46, 143] on link "注单管理" at bounding box center [70, 145] width 94 height 20
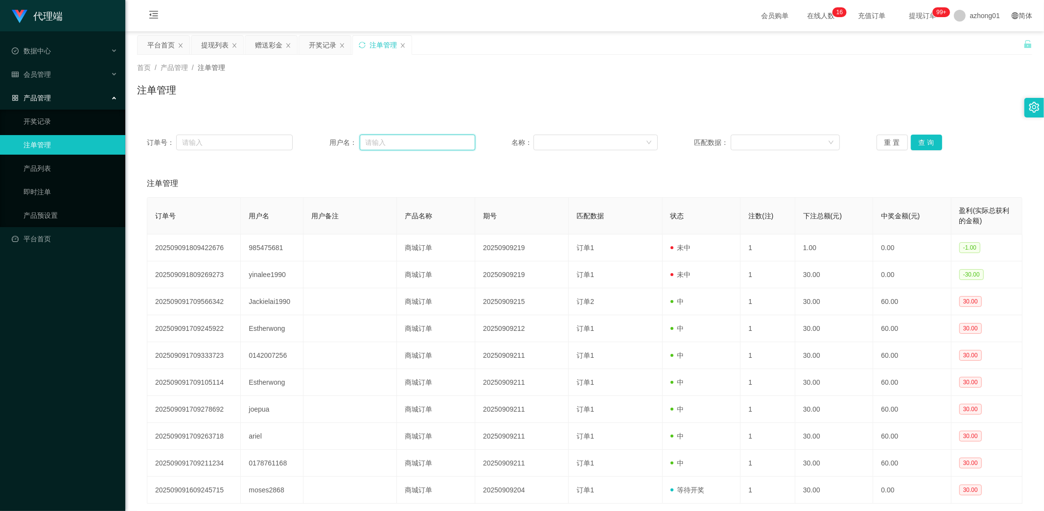
click at [415, 137] on input "text" at bounding box center [418, 143] width 116 height 16
paste input "985475681"
type input "985475681"
click at [924, 143] on button "查 询" at bounding box center [926, 143] width 31 height 16
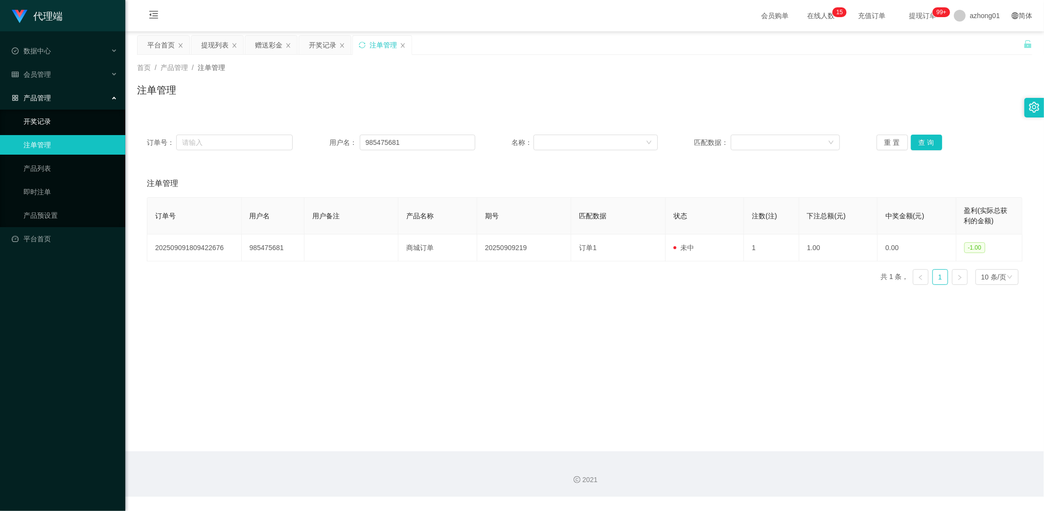
click at [55, 115] on link "开奖记录" at bounding box center [70, 122] width 94 height 20
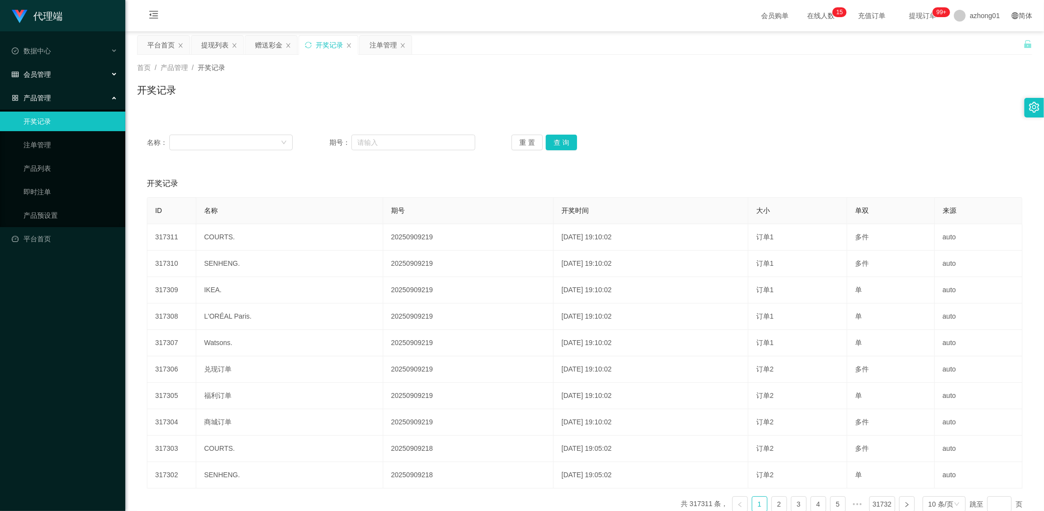
click at [50, 69] on div "会员管理" at bounding box center [62, 75] width 125 height 20
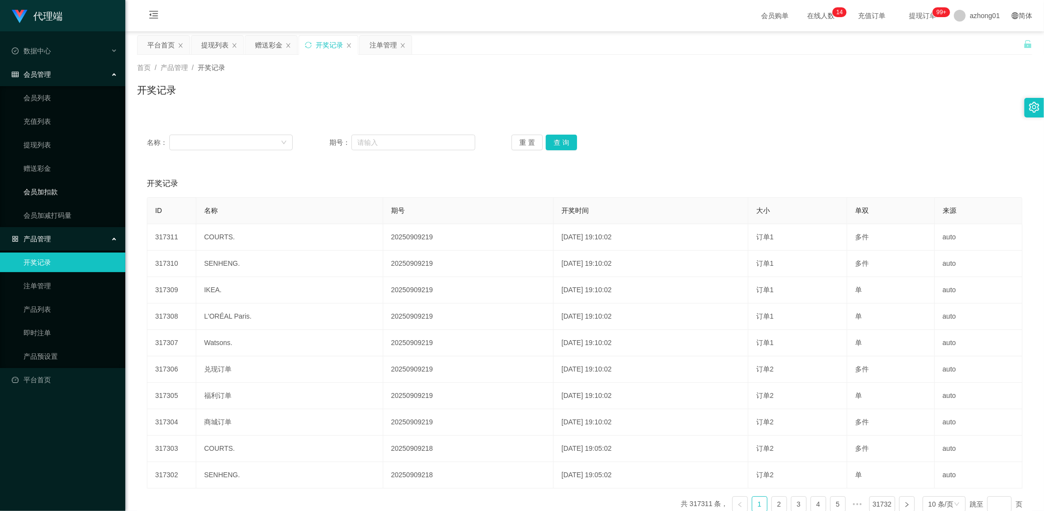
click at [52, 191] on link "会员加扣款" at bounding box center [70, 192] width 94 height 20
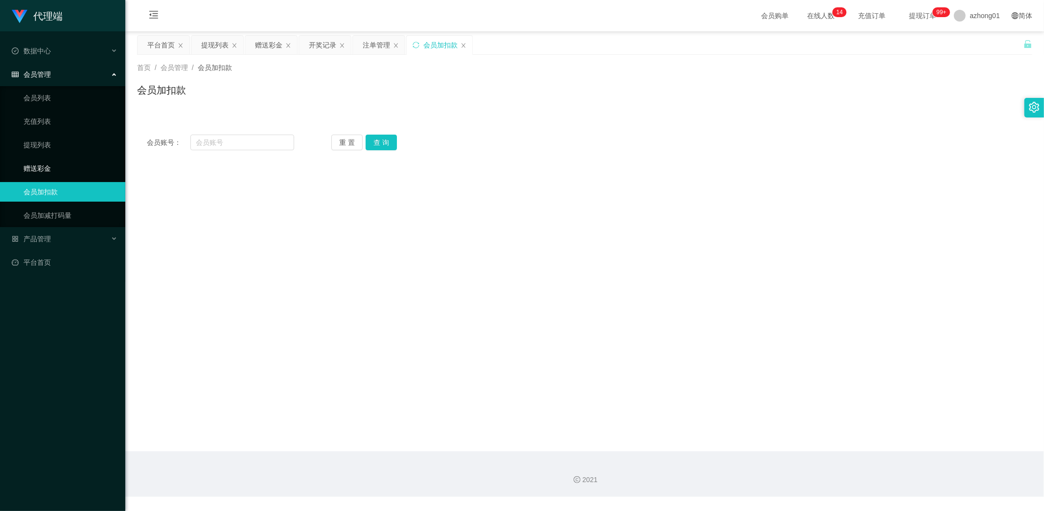
click at [50, 169] on link "赠送彩金" at bounding box center [70, 169] width 94 height 20
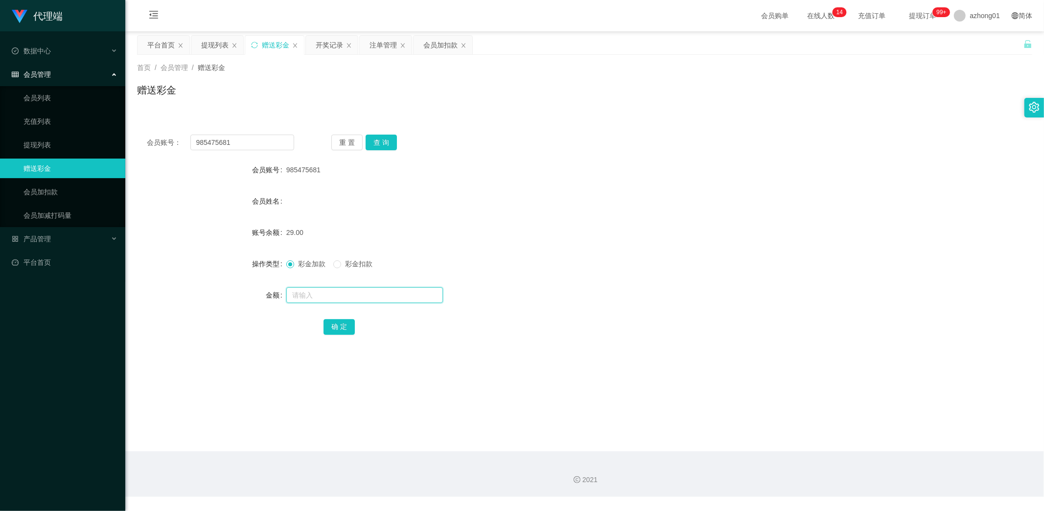
click at [315, 294] on input "text" at bounding box center [364, 295] width 157 height 16
type input "2"
click at [343, 327] on button "确 定" at bounding box center [339, 327] width 31 height 16
drag, startPoint x: 243, startPoint y: 143, endPoint x: 109, endPoint y: 147, distance: 134.2
click at [112, 147] on section "代理端 数据中心 会员管理 会员列表 充值列表 提现列表 赠送彩金 会员加扣款 会员加减打码量 产品管理 开奖记录 注单管理 产品列表 即时注单 产品预设置 …" at bounding box center [522, 248] width 1044 height 497
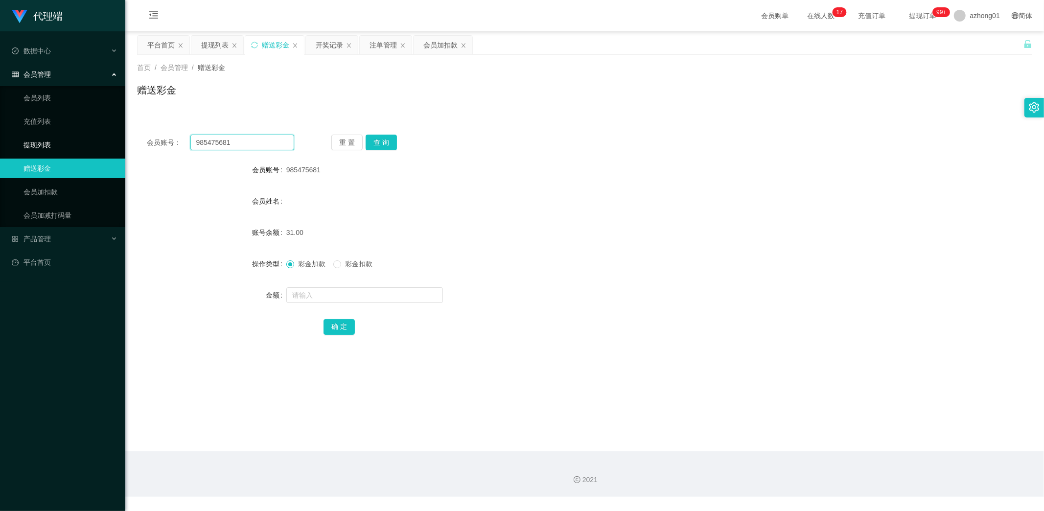
paste input "47323684"
type input "47323684"
click at [381, 143] on button "查 询" at bounding box center [381, 143] width 31 height 16
drag, startPoint x: 240, startPoint y: 140, endPoint x: 131, endPoint y: 135, distance: 108.8
click at [136, 135] on main "关闭左侧 关闭右侧 关闭其它 刷新页面 平台首页 提现列表 赠送彩金 开奖记录 注单管理 会员加扣款 首页 / 会员管理 / 赠送彩金 / 赠送彩金 会员账号…" at bounding box center [584, 241] width 919 height 420
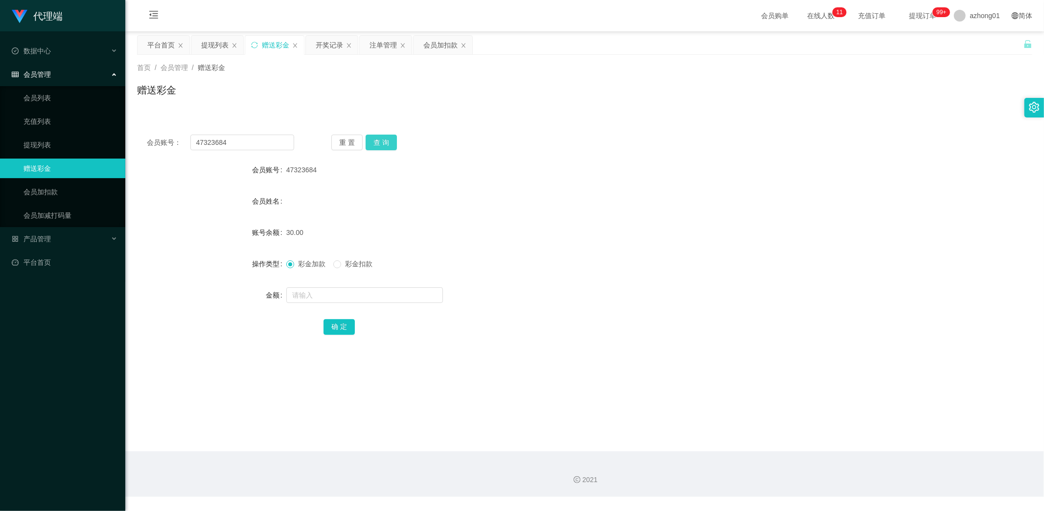
click at [385, 140] on button "查 询" at bounding box center [381, 143] width 31 height 16
click at [383, 140] on button "查 询" at bounding box center [381, 143] width 31 height 16
click at [45, 240] on span "产品管理" at bounding box center [31, 239] width 39 height 8
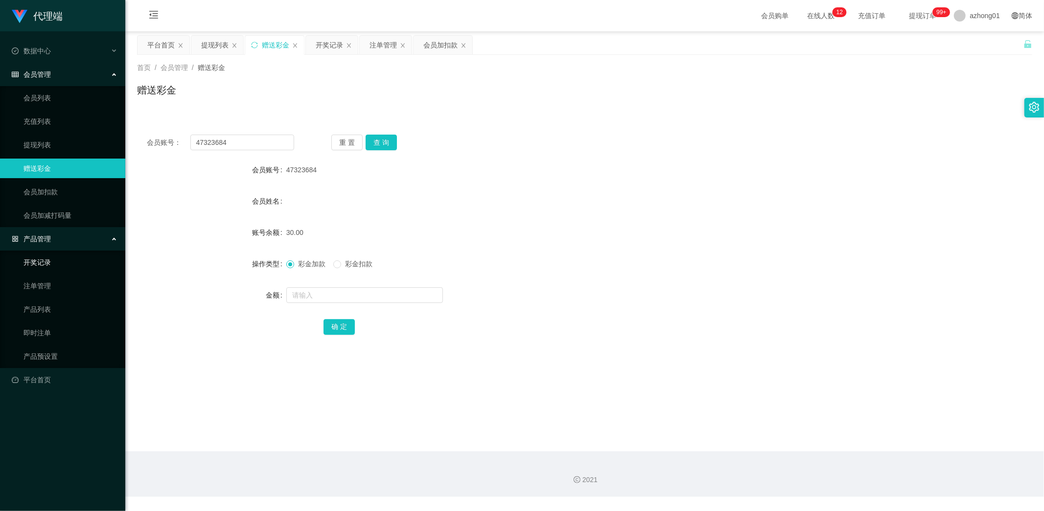
click at [50, 263] on link "开奖记录" at bounding box center [70, 263] width 94 height 20
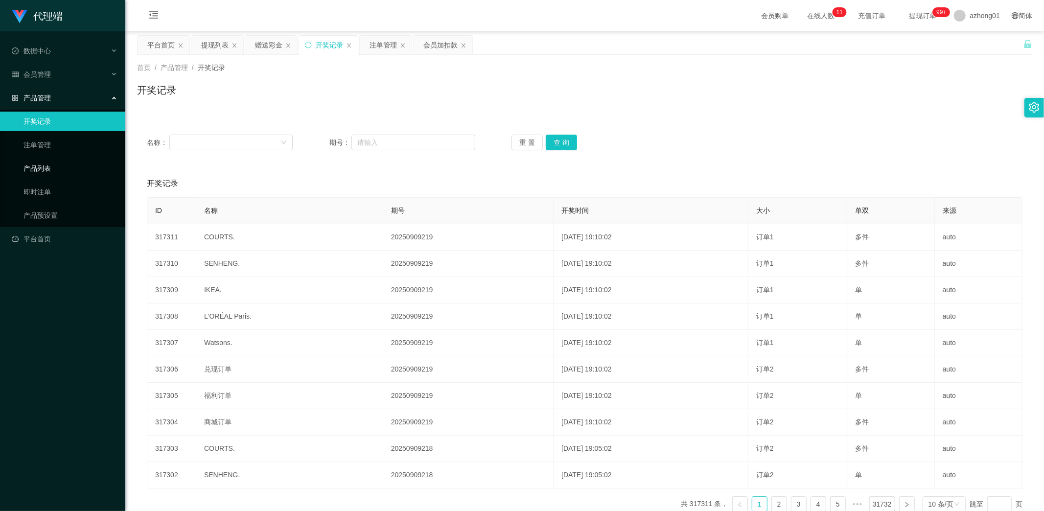
click at [42, 165] on link "产品列表" at bounding box center [70, 169] width 94 height 20
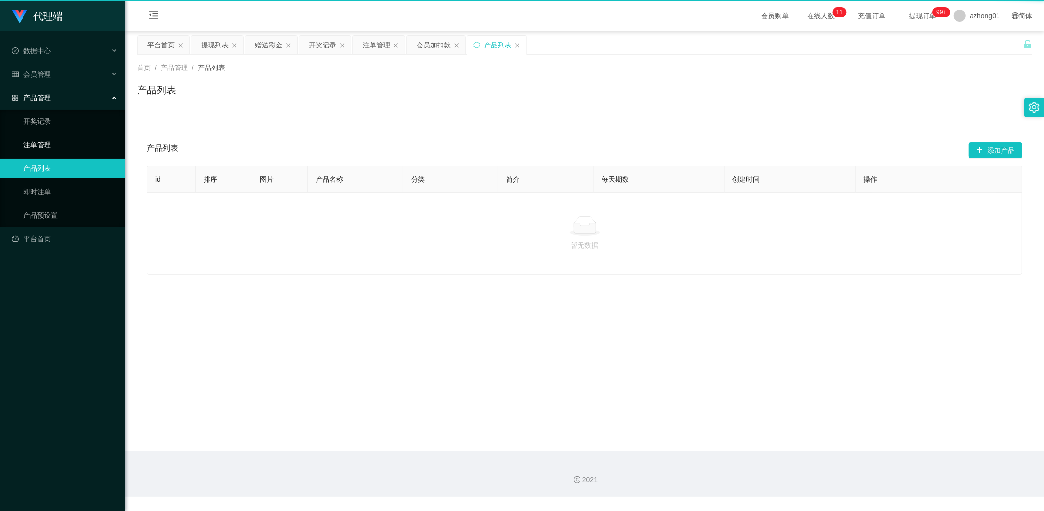
click at [49, 147] on link "注单管理" at bounding box center [70, 145] width 94 height 20
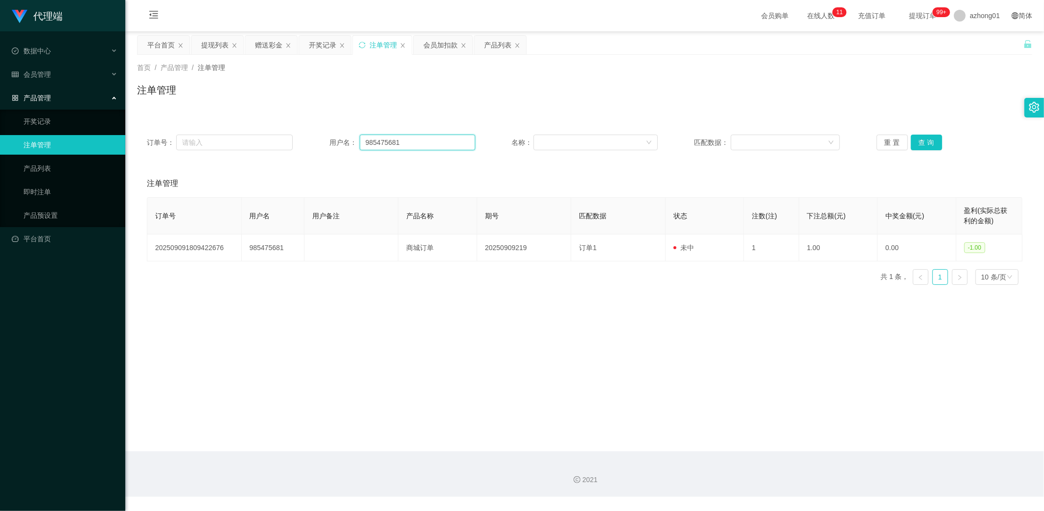
drag, startPoint x: 379, startPoint y: 140, endPoint x: 259, endPoint y: 130, distance: 120.3
click at [278, 131] on div "订单号： 用户名： 985475681 名称： 匹配数据： 重 置 查 询" at bounding box center [584, 142] width 895 height 35
paste input "47323684"
type input "47323684"
click at [919, 142] on button "查 询" at bounding box center [926, 143] width 31 height 16
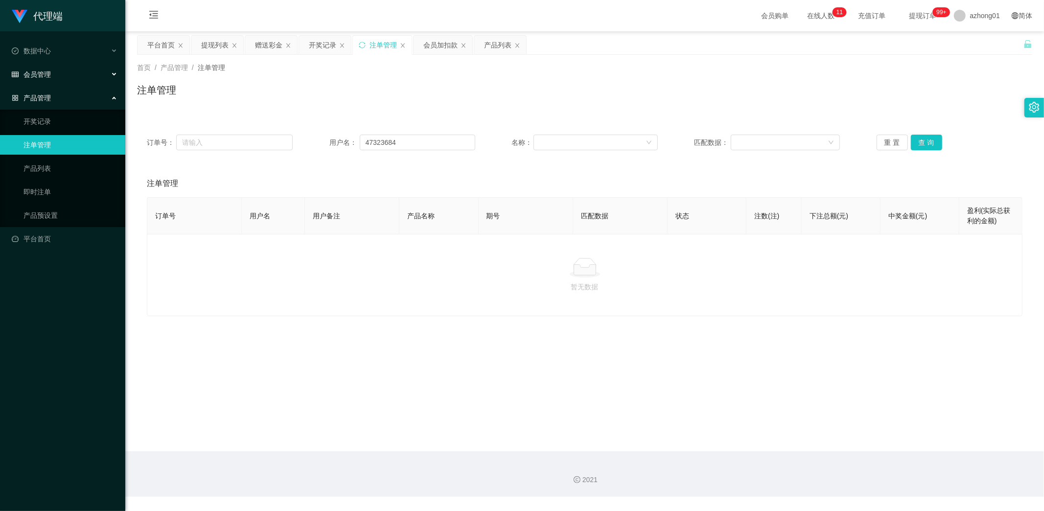
click at [49, 75] on span "会员管理" at bounding box center [31, 74] width 39 height 8
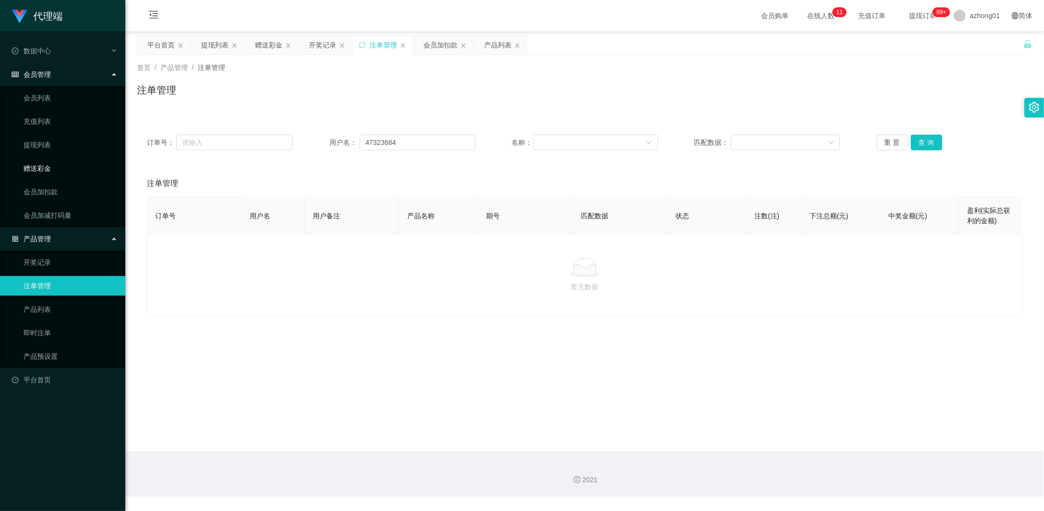
click at [43, 165] on link "赠送彩金" at bounding box center [70, 169] width 94 height 20
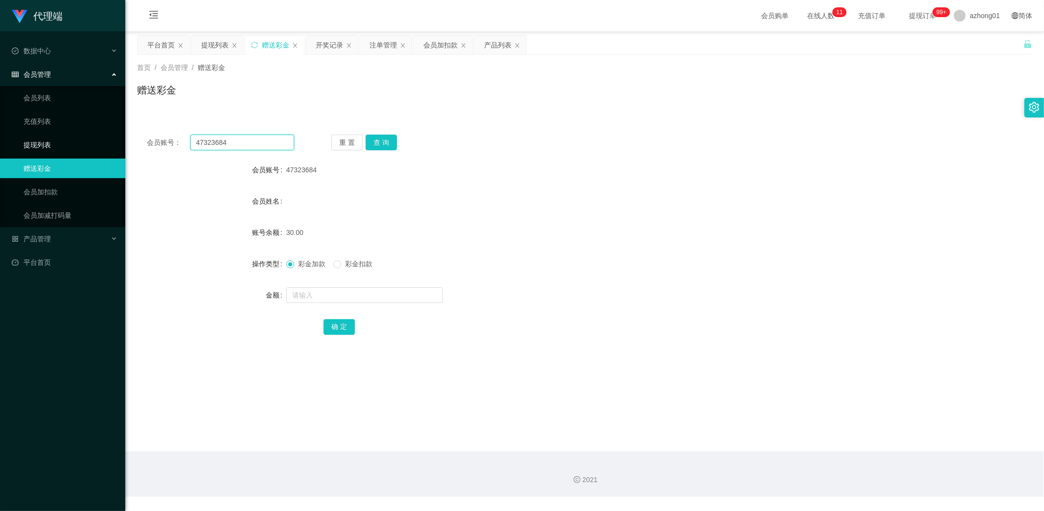
drag, startPoint x: 252, startPoint y: 145, endPoint x: 124, endPoint y: 136, distance: 128.6
click at [120, 131] on section "代理端 数据中心 会员管理 会员列表 充值列表 提现列表 赠送彩金 会员加扣款 会员加减打码量 产品管理 开奖记录 注单管理 产品列表 即时注单 产品预设置 …" at bounding box center [522, 248] width 1044 height 497
paste input "yinalee1990"
type input "yinalee1990"
click at [379, 139] on button "查 询" at bounding box center [381, 143] width 31 height 16
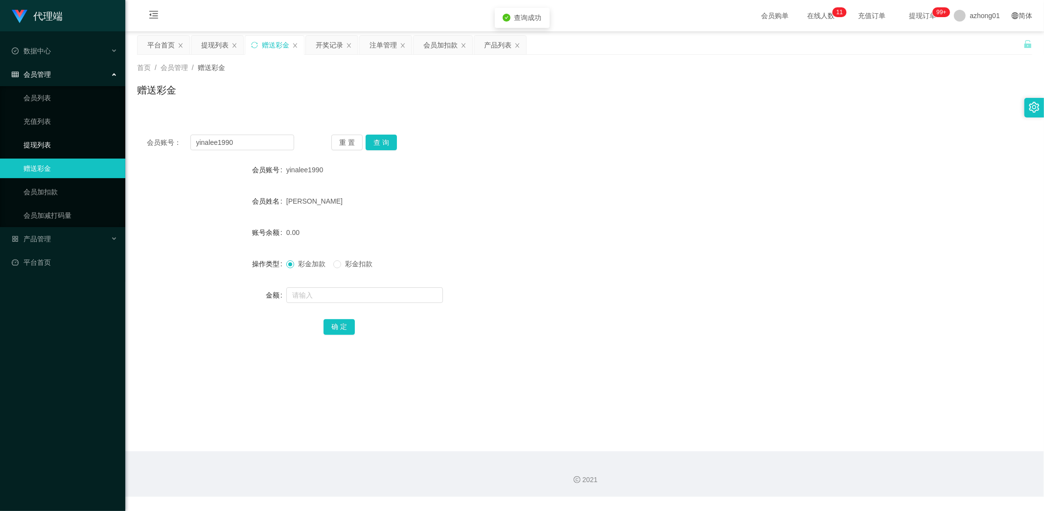
drag, startPoint x: 47, startPoint y: 142, endPoint x: 57, endPoint y: 144, distance: 10.6
click at [47, 142] on link "提现列表" at bounding box center [70, 145] width 94 height 20
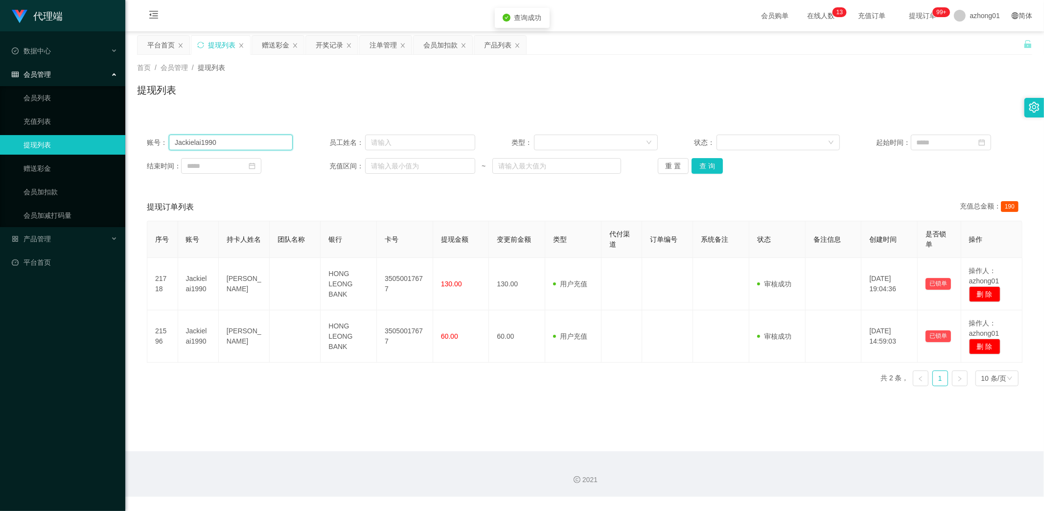
drag, startPoint x: 201, startPoint y: 142, endPoint x: 95, endPoint y: 139, distance: 105.8
click at [95, 139] on section "代理端 数据中心 会员管理 会员列表 充值列表 提现列表 赠送彩金 会员加扣款 会员加减打码量 产品管理 开奖记录 注单管理 产品列表 即时注单 产品预设置 …" at bounding box center [522, 248] width 1044 height 497
paste input "yinalee"
click at [699, 166] on button "查 询" at bounding box center [707, 166] width 31 height 16
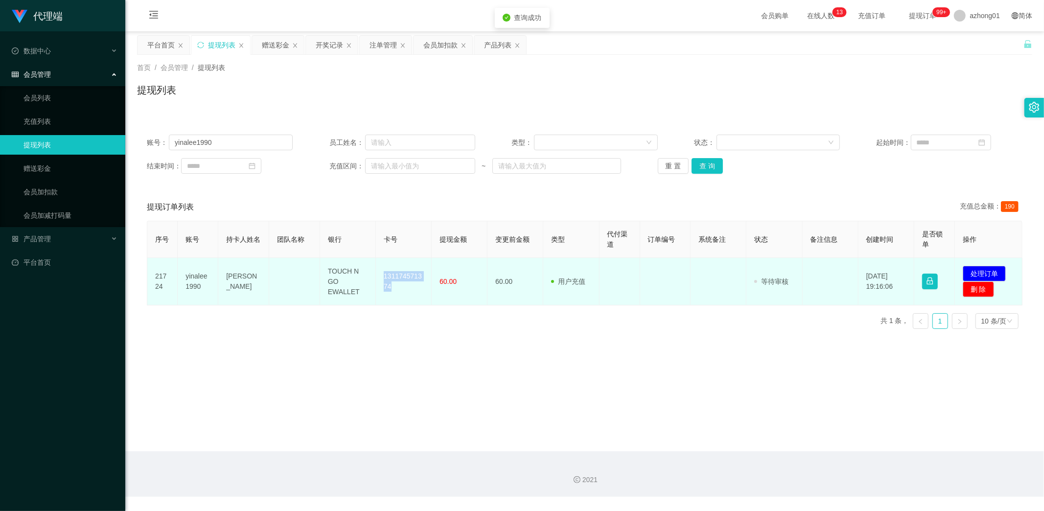
drag, startPoint x: 381, startPoint y: 277, endPoint x: 408, endPoint y: 291, distance: 30.7
click at [408, 291] on td "131174571374" at bounding box center [404, 281] width 56 height 47
copy td "131174571374"
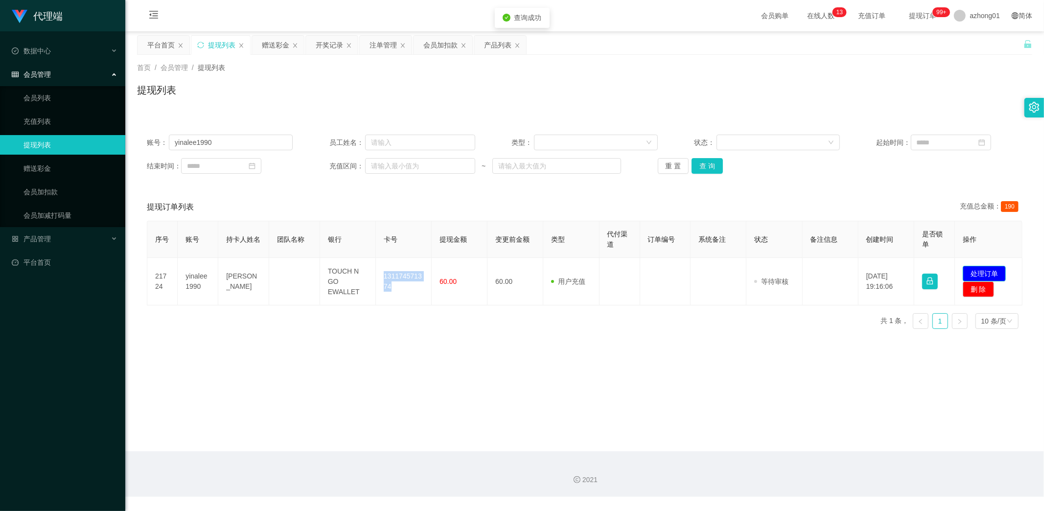
click at [983, 270] on button "处理订单" at bounding box center [984, 274] width 43 height 16
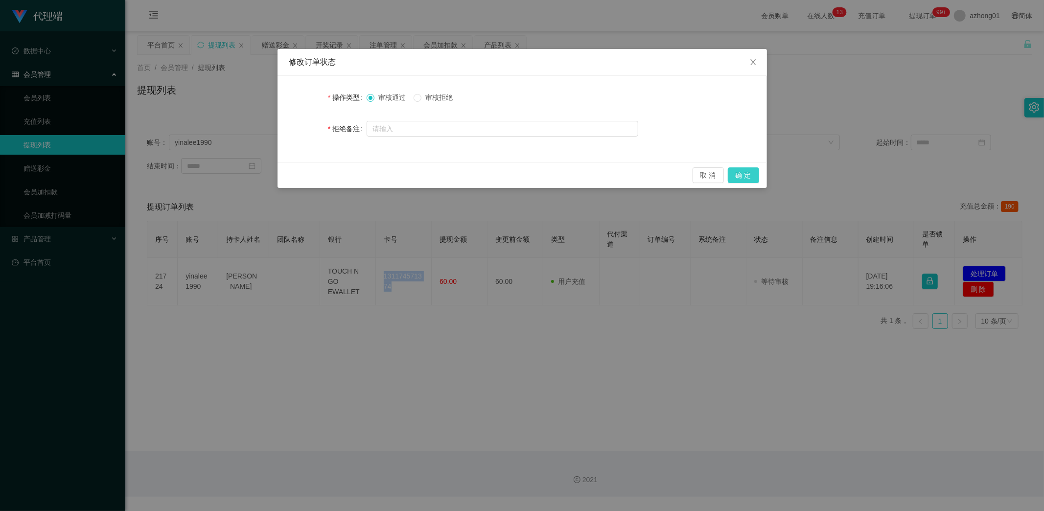
click at [745, 177] on button "确 定" at bounding box center [743, 175] width 31 height 16
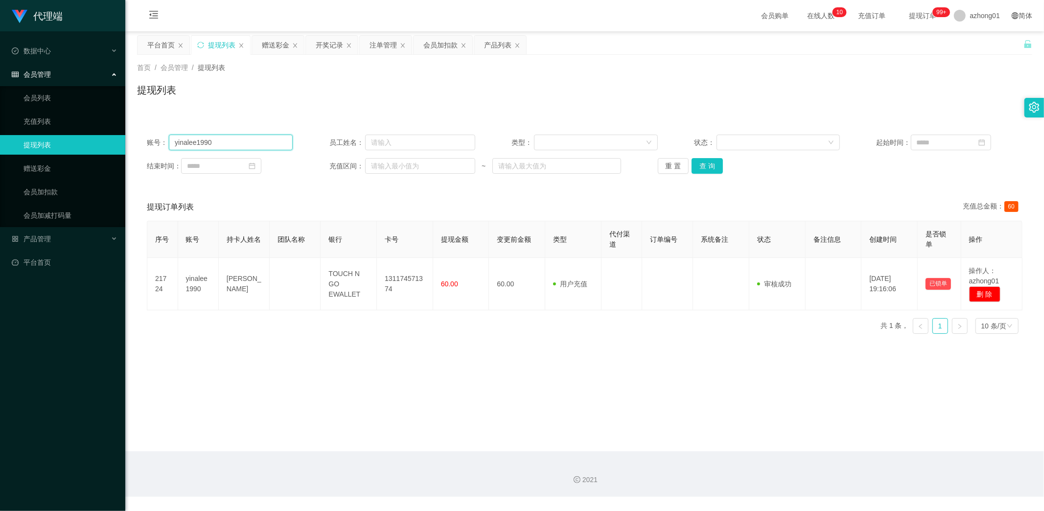
drag, startPoint x: 218, startPoint y: 142, endPoint x: 114, endPoint y: 140, distance: 103.8
click at [114, 140] on section "代理端 数据中心 会员管理 会员列表 充值列表 提现列表 赠送彩金 会员加扣款 会员加减打码量 产品管理 开奖记录 注单管理 产品列表 即时注单 产品预设置 …" at bounding box center [522, 248] width 1044 height 497
paste input "47323684"
type input "47323684"
click at [698, 168] on button "查 询" at bounding box center [707, 166] width 31 height 16
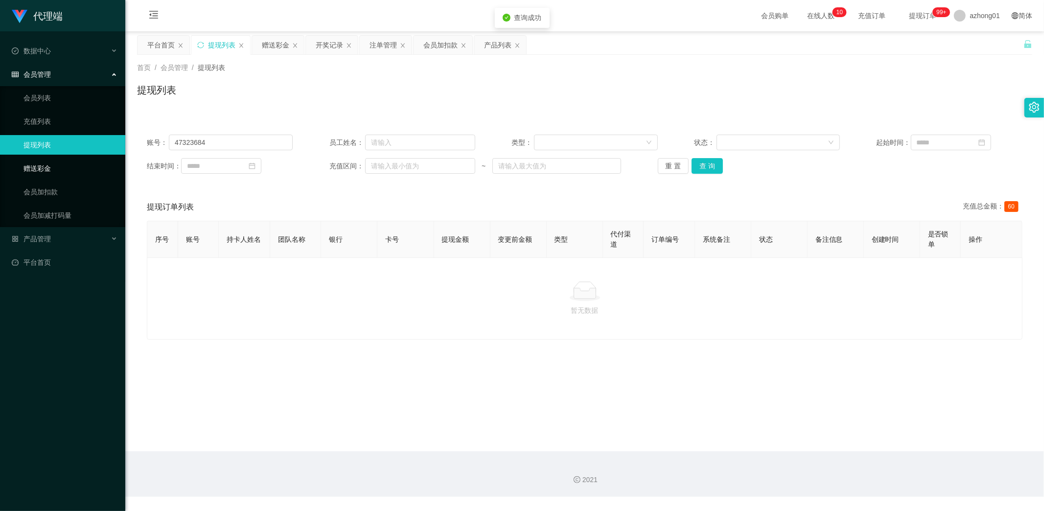
click at [32, 167] on link "赠送彩金" at bounding box center [70, 169] width 94 height 20
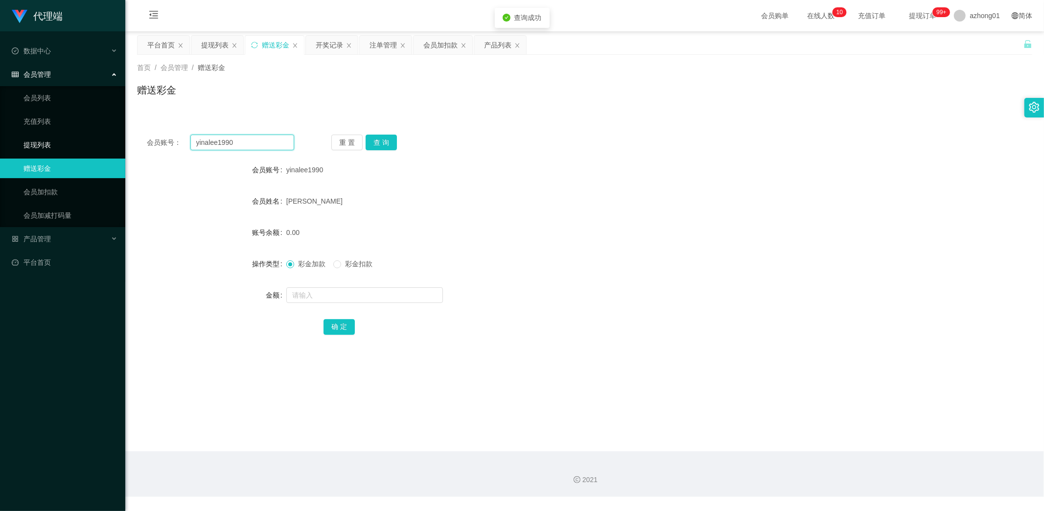
drag, startPoint x: 250, startPoint y: 145, endPoint x: 101, endPoint y: 140, distance: 148.4
click at [103, 140] on section "代理端 数据中心 会员管理 会员列表 充值列表 提现列表 赠送彩金 会员加扣款 会员加减打码量 产品管理 开奖记录 注单管理 产品列表 即时注单 产品预设置 …" at bounding box center [522, 248] width 1044 height 497
paste input "47323684"
click at [385, 136] on button "查 询" at bounding box center [381, 143] width 31 height 16
click at [385, 138] on button "查 询" at bounding box center [381, 143] width 31 height 16
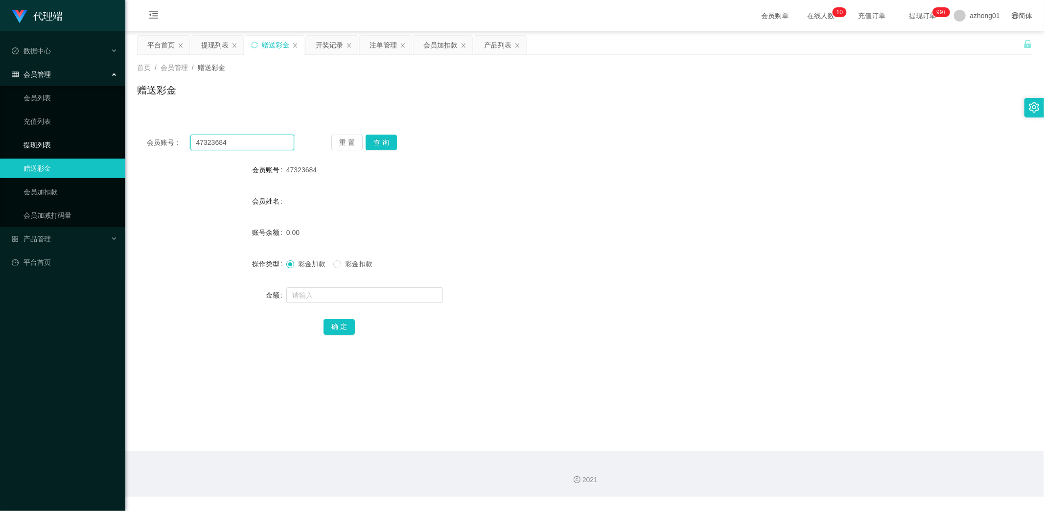
drag, startPoint x: 234, startPoint y: 141, endPoint x: 82, endPoint y: 140, distance: 152.2
click at [82, 140] on section "代理端 数据中心 会员管理 会员列表 充值列表 提现列表 赠送彩金 会员加扣款 会员加减打码量 产品管理 开奖记录 注单管理 产品列表 即时注单 产品预设置 …" at bounding box center [522, 248] width 1044 height 497
paste input "Maclee131"
type input "Maclee1314"
click at [380, 139] on button "查 询" at bounding box center [381, 143] width 31 height 16
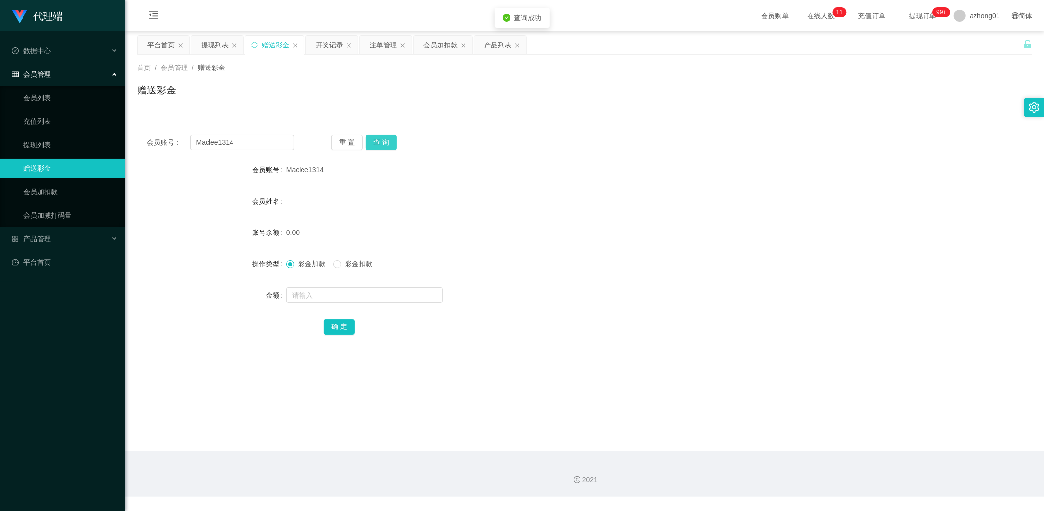
click at [387, 143] on button "查 询" at bounding box center [381, 143] width 31 height 16
click at [387, 143] on button "查 询" at bounding box center [387, 143] width 42 height 16
click at [374, 296] on input "text" at bounding box center [364, 295] width 157 height 16
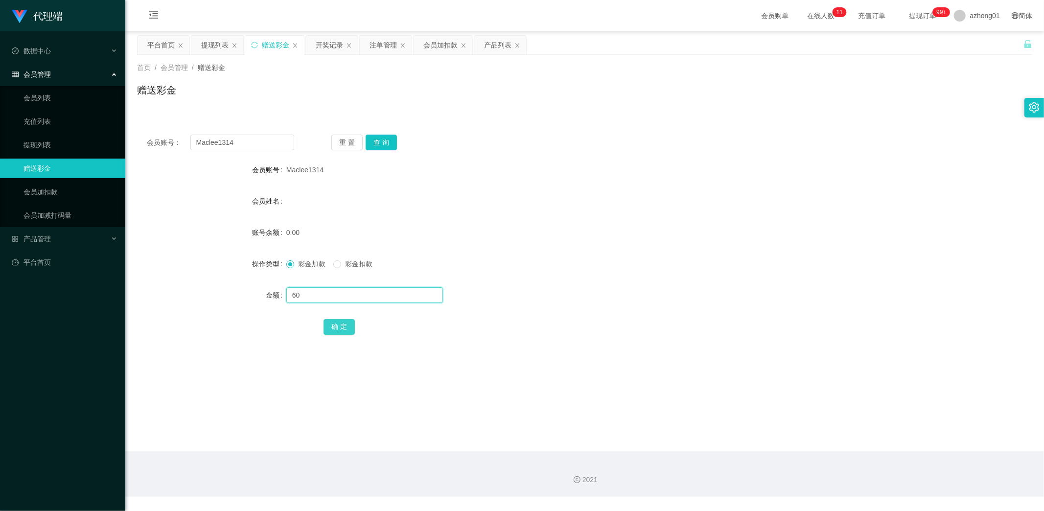
type input "60"
click at [336, 329] on button "确 定" at bounding box center [339, 327] width 31 height 16
drag, startPoint x: 246, startPoint y: 144, endPoint x: 89, endPoint y: 133, distance: 157.6
click at [89, 133] on section "代理端 数据中心 会员管理 会员列表 充值列表 提现列表 赠送彩金 会员加扣款 会员加减打码量 产品管理 开奖记录 注单管理 产品列表 即时注单 产品预设置 …" at bounding box center [522, 248] width 1044 height 497
paste input "985475681"
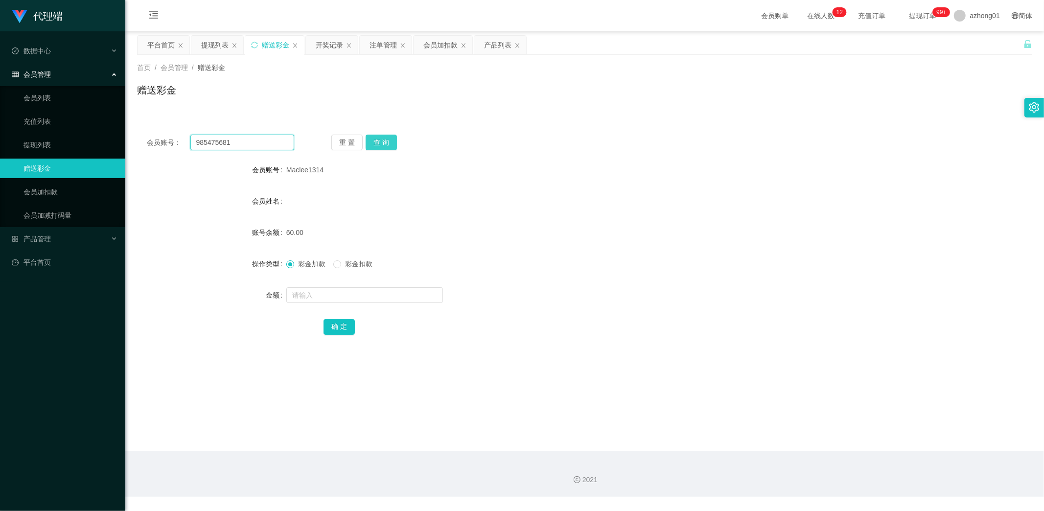
type input "985475681"
click at [388, 138] on button "查 询" at bounding box center [381, 143] width 31 height 16
click at [323, 298] on input "text" at bounding box center [364, 295] width 157 height 16
type input "60"
click at [344, 326] on button "确 定" at bounding box center [339, 327] width 31 height 16
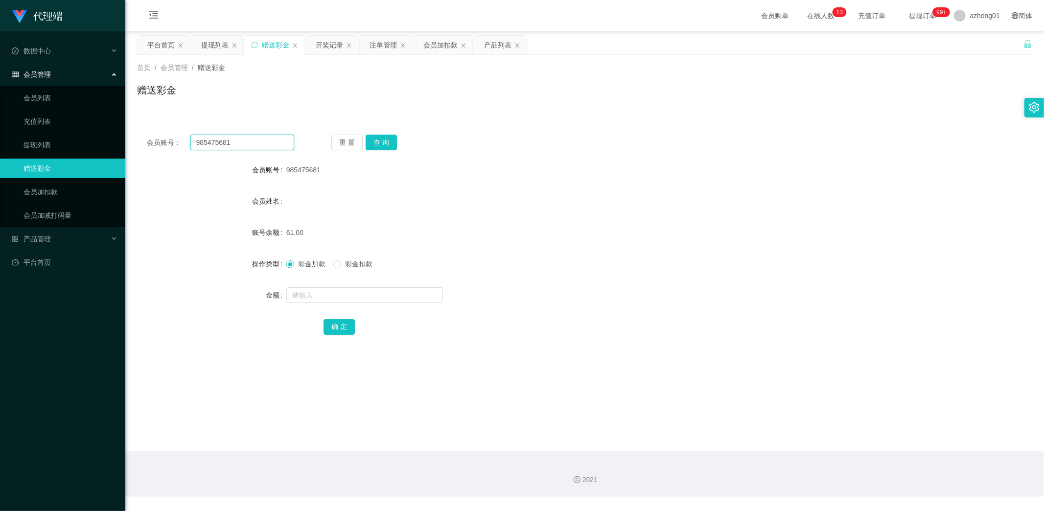
drag, startPoint x: 235, startPoint y: 142, endPoint x: 135, endPoint y: 136, distance: 101.1
click at [135, 136] on main "关闭左侧 关闭右侧 关闭其它 刷新页面 平台首页 提现列表 赠送彩金 开奖记录 注单管理 会员加扣款 产品列表 首页 / 会员管理 / 赠送彩金 / 赠送彩金…" at bounding box center [584, 241] width 919 height 420
paste input "47323684"
type input "47323684"
click at [394, 144] on button "查 询" at bounding box center [381, 143] width 31 height 16
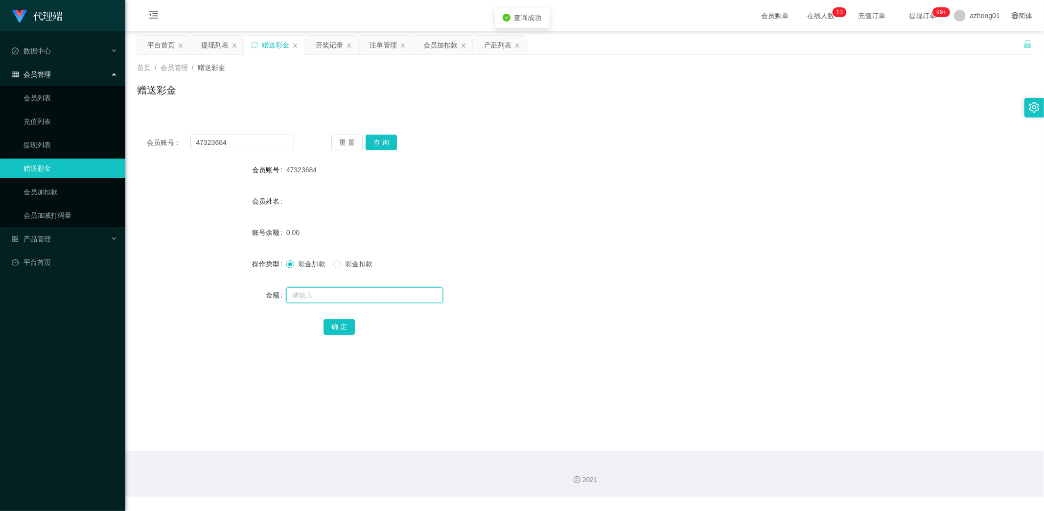
click at [344, 299] on input "text" at bounding box center [364, 295] width 157 height 16
type input "60"
click at [335, 326] on button "确 定" at bounding box center [339, 327] width 31 height 16
drag, startPoint x: 248, startPoint y: 143, endPoint x: 102, endPoint y: 131, distance: 146.8
click at [102, 131] on section "代理端 数据中心 会员管理 会员列表 充值列表 提现列表 赠送彩金 会员加扣款 会员加减打码量 产品管理 开奖记录 注单管理 产品列表 即时注单 产品预设置 …" at bounding box center [522, 248] width 1044 height 497
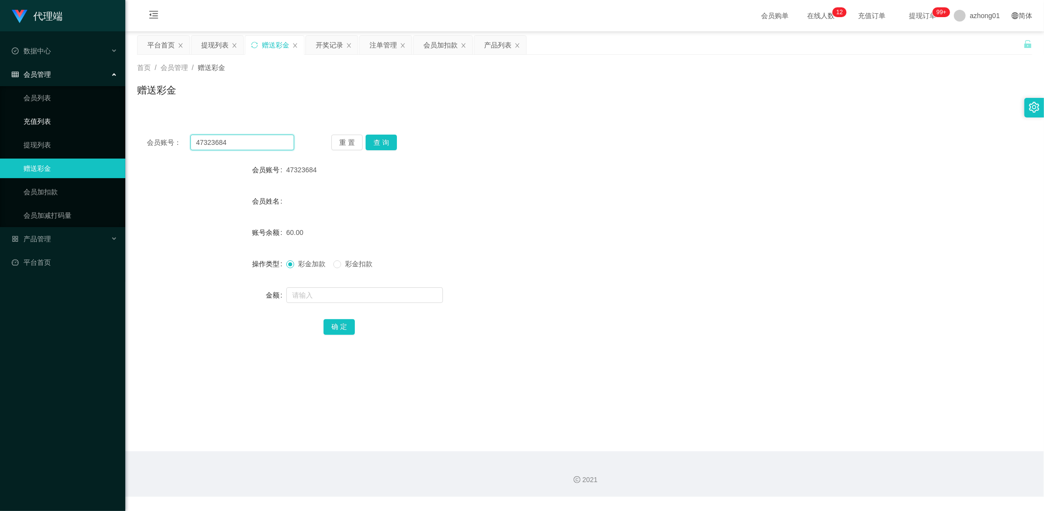
paste input "text"
click at [375, 142] on button "查 询" at bounding box center [381, 143] width 31 height 16
click at [398, 142] on div "重 置 查 询" at bounding box center [404, 143] width 147 height 16
click at [381, 143] on button "查 询" at bounding box center [381, 143] width 31 height 16
drag, startPoint x: 242, startPoint y: 145, endPoint x: 103, endPoint y: 152, distance: 139.7
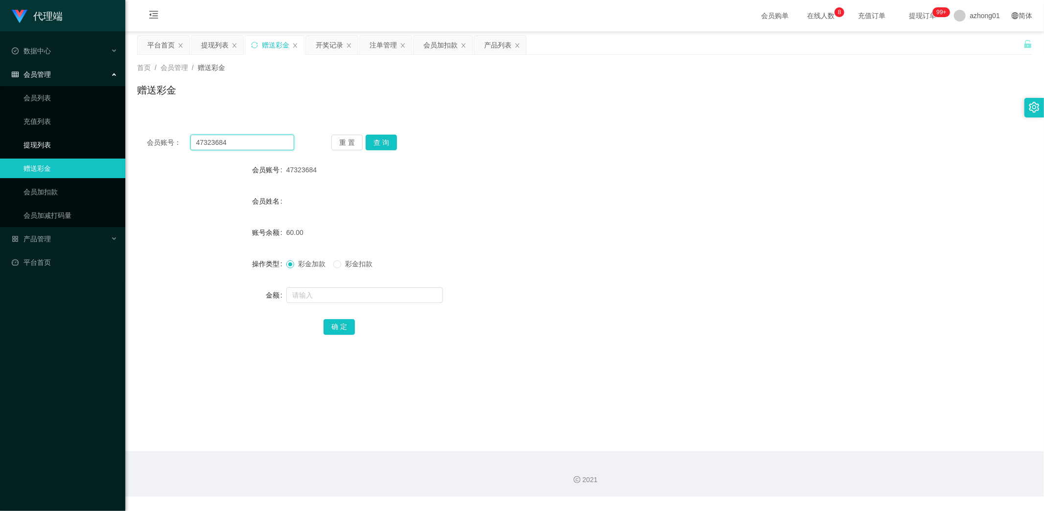
click at [87, 143] on section "代理端 数据中心 会员管理 会员列表 充值列表 提现列表 赠送彩金 会员加扣款 会员加减打码量 产品管理 开奖记录 注单管理 产品列表 即时注单 产品预设置 …" at bounding box center [522, 248] width 1044 height 497
paste input "Maclee131"
click at [375, 145] on button "查 询" at bounding box center [381, 143] width 31 height 16
drag, startPoint x: 250, startPoint y: 140, endPoint x: 128, endPoint y: 138, distance: 121.4
click at [129, 138] on main "关闭左侧 关闭右侧 关闭其它 刷新页面 平台首页 提现列表 赠送彩金 开奖记录 注单管理 会员加扣款 产品列表 首页 / 会员管理 / 赠送彩金 / 赠送彩金…" at bounding box center [584, 241] width 919 height 420
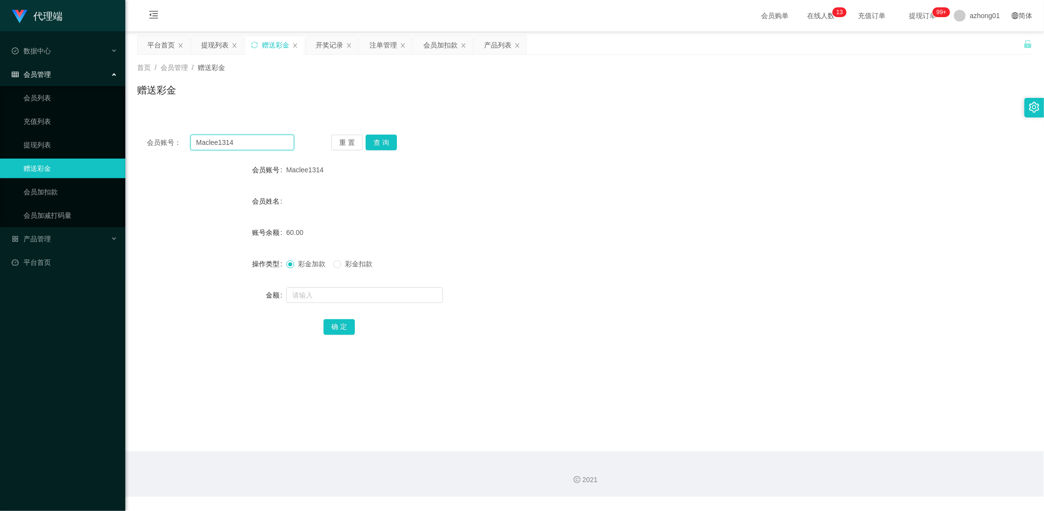
paste input "4732368"
type input "47323684"
click at [393, 139] on div "重 置 查 询" at bounding box center [404, 143] width 147 height 16
click at [380, 140] on button "查 询" at bounding box center [381, 143] width 31 height 16
click at [47, 148] on link "提现列表" at bounding box center [70, 145] width 94 height 20
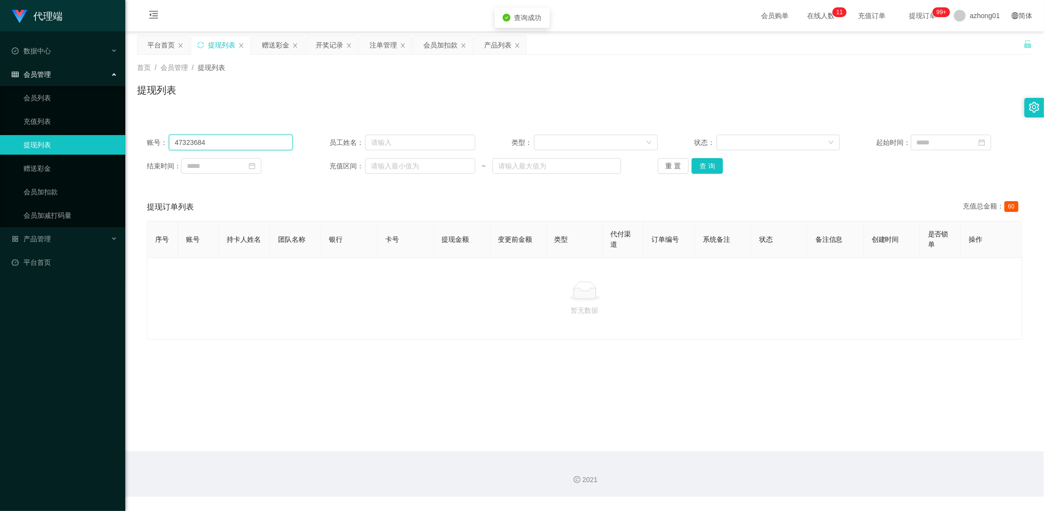
drag, startPoint x: 219, startPoint y: 145, endPoint x: 115, endPoint y: 157, distance: 104.4
click at [89, 147] on section "代理端 数据中心 会员管理 会员列表 充值列表 提现列表 赠送彩金 会员加扣款 会员加减打码量 产品管理 开奖记录 注单管理 产品列表 即时注单 产品预设置 …" at bounding box center [522, 248] width 1044 height 497
paste input "text"
drag, startPoint x: 701, startPoint y: 163, endPoint x: 685, endPoint y: 175, distance: 20.3
click at [702, 163] on button "查 询" at bounding box center [707, 166] width 31 height 16
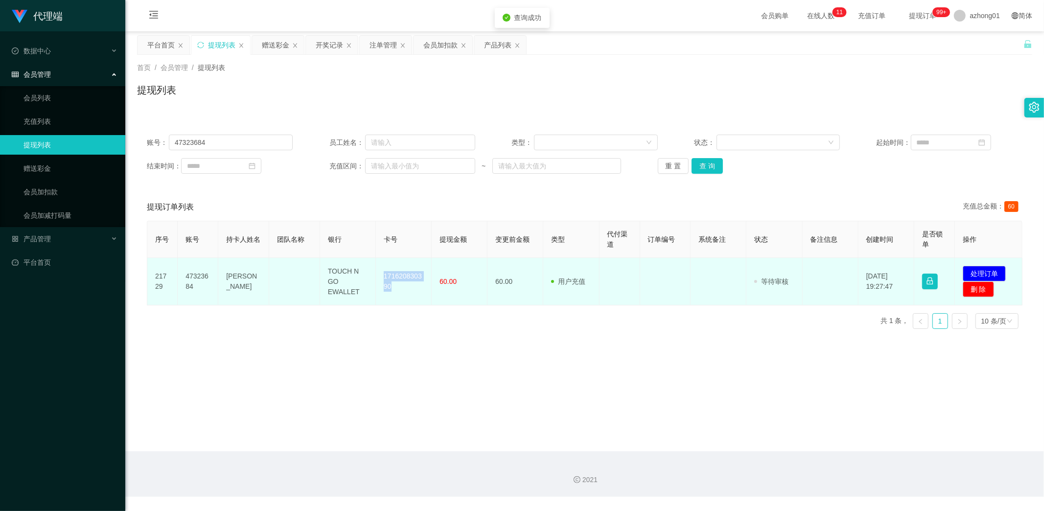
drag, startPoint x: 382, startPoint y: 274, endPoint x: 411, endPoint y: 292, distance: 34.3
click at [404, 293] on td "171620830390" at bounding box center [404, 281] width 56 height 47
copy td "171620830390"
click at [984, 268] on button "处理订单" at bounding box center [984, 274] width 43 height 16
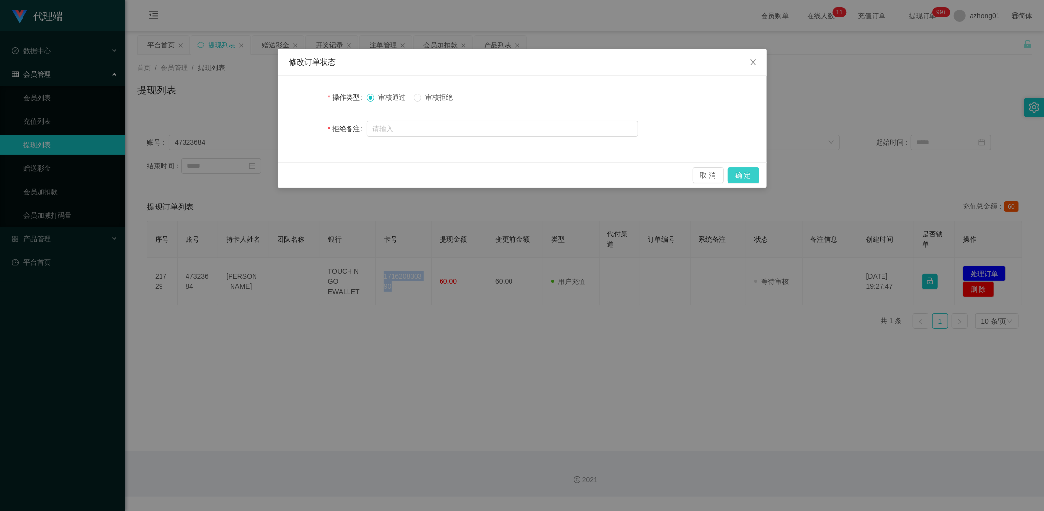
click at [744, 173] on button "确 定" at bounding box center [743, 175] width 31 height 16
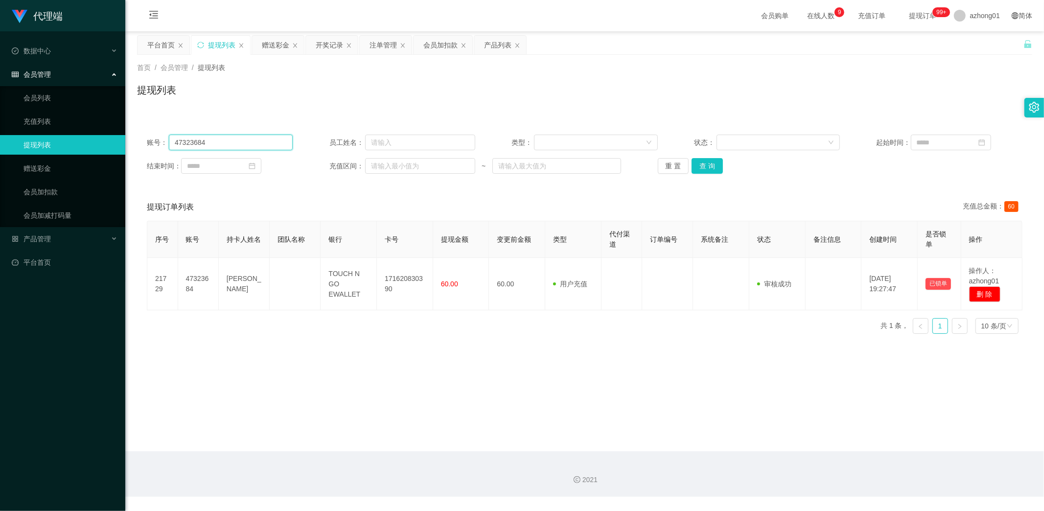
drag, startPoint x: 231, startPoint y: 149, endPoint x: 119, endPoint y: 138, distance: 111.7
click at [119, 138] on section "代理端 数据中心 会员管理 会员列表 充值列表 提现列表 赠送彩金 会员加扣款 会员加减打码量 产品管理 开奖记录 注单管理 产品列表 即时注单 产品预设置 …" at bounding box center [522, 248] width 1044 height 497
paste input "985475681"
type input "985475681"
click at [707, 167] on button "查 询" at bounding box center [707, 166] width 31 height 16
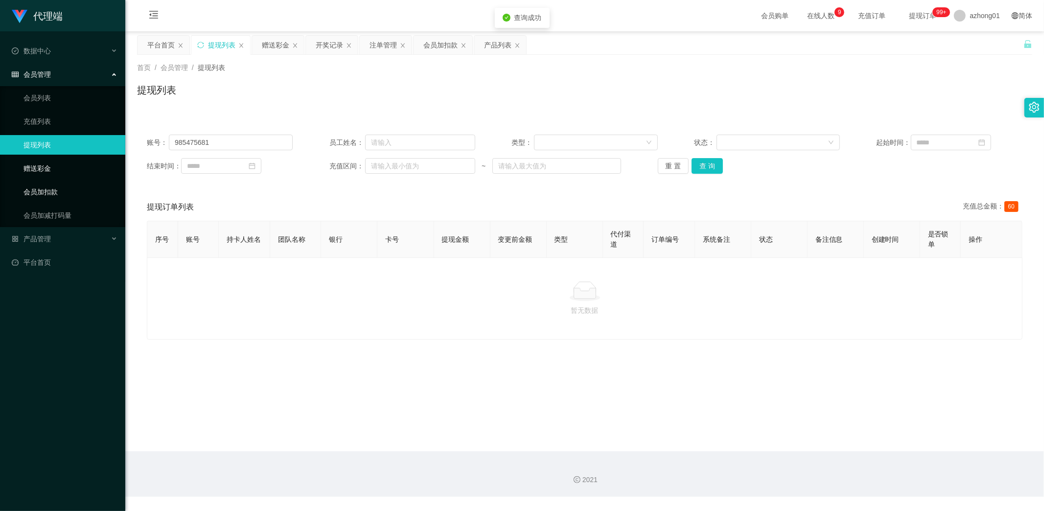
click at [42, 168] on link "赠送彩金" at bounding box center [70, 169] width 94 height 20
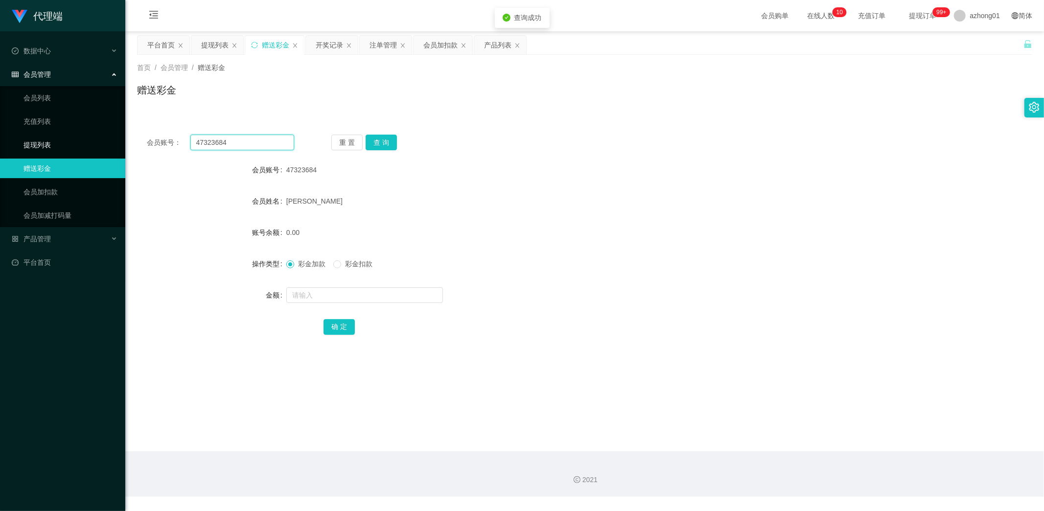
drag, startPoint x: 243, startPoint y: 142, endPoint x: 97, endPoint y: 138, distance: 146.4
click at [99, 138] on section "代理端 数据中心 会员管理 会员列表 充值列表 提现列表 赠送彩金 会员加扣款 会员加减打码量 产品管理 开奖记录 注单管理 产品列表 即时注单 产品预设置 …" at bounding box center [522, 248] width 1044 height 497
paste input "985475681"
click at [384, 140] on button "查 询" at bounding box center [381, 143] width 31 height 16
drag, startPoint x: 247, startPoint y: 142, endPoint x: 112, endPoint y: 145, distance: 135.6
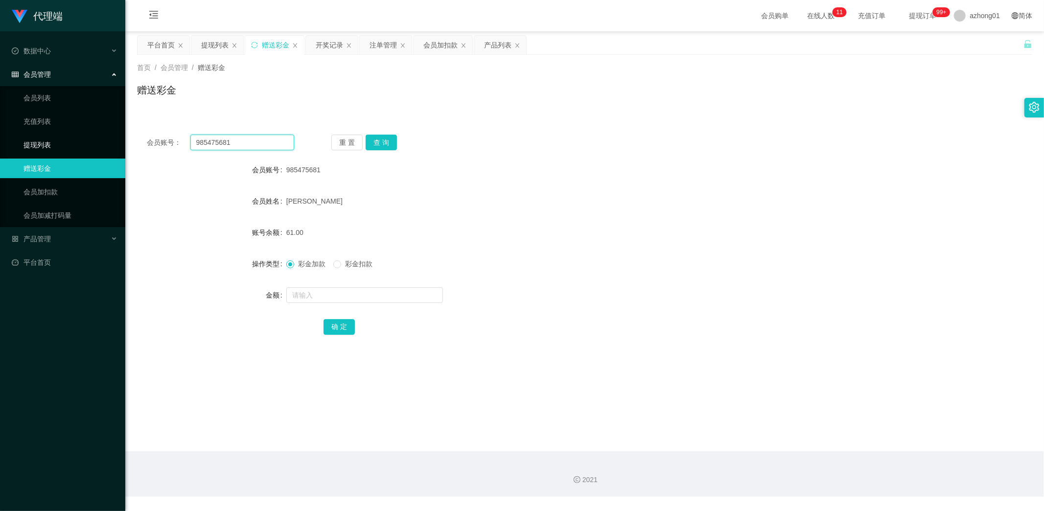
click at [106, 141] on section "代理端 数据中心 会员管理 会员列表 充值列表 提现列表 赠送彩金 会员加扣款 会员加减打码量 产品管理 开奖记录 注单管理 产品列表 即时注单 产品预设置 …" at bounding box center [522, 248] width 1044 height 497
paste input "Maclee1314"
type input "Maclee1314"
click at [387, 142] on button "查 询" at bounding box center [381, 143] width 31 height 16
click at [52, 145] on link "提现列表" at bounding box center [70, 145] width 94 height 20
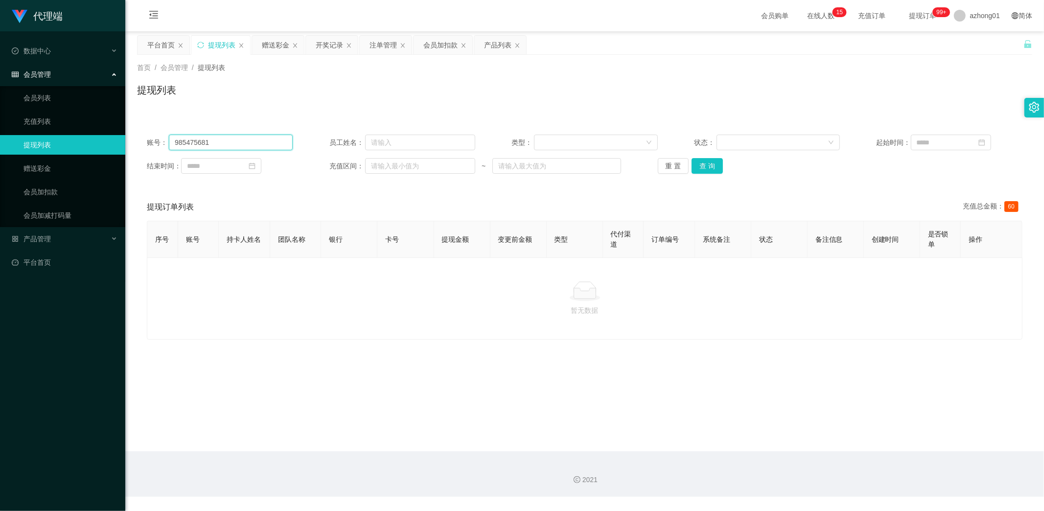
drag, startPoint x: 204, startPoint y: 144, endPoint x: 113, endPoint y: 139, distance: 91.2
click at [113, 139] on section "代理端 数据中心 会员管理 会员列表 充值列表 提现列表 赠送彩金 会员加扣款 会员加减打码量 产品管理 开奖记录 注单管理 产品列表 即时注单 产品预设置 …" at bounding box center [522, 248] width 1044 height 497
paste input "47323684"
click at [708, 163] on button "查 询" at bounding box center [707, 166] width 31 height 16
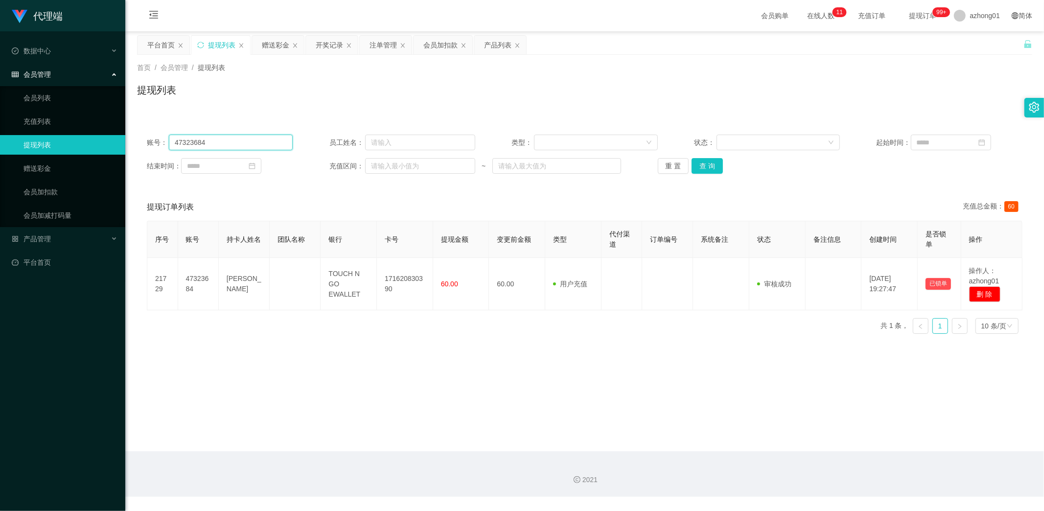
drag, startPoint x: 215, startPoint y: 141, endPoint x: 91, endPoint y: 142, distance: 124.3
click at [72, 134] on section "代理端 数据中心 会员管理 会员列表 充值列表 提现列表 赠送彩金 会员加扣款 会员加减打码量 产品管理 开奖记录 注单管理 产品列表 即时注单 产品预设置 …" at bounding box center [522, 248] width 1044 height 497
paste input "Maclee131"
drag, startPoint x: 705, startPoint y: 164, endPoint x: 705, endPoint y: 169, distance: 4.9
click at [706, 165] on button "查 询" at bounding box center [707, 166] width 31 height 16
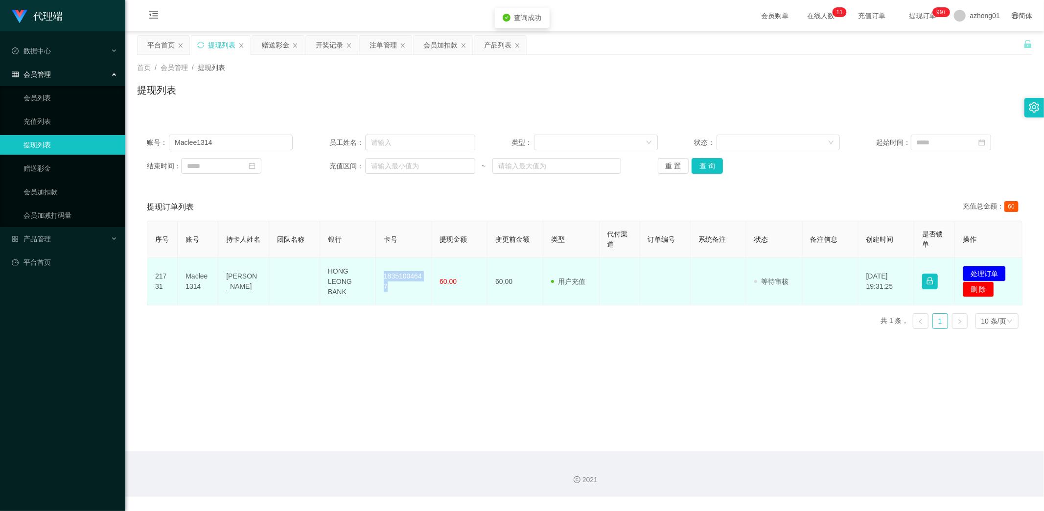
drag, startPoint x: 375, startPoint y: 273, endPoint x: 412, endPoint y: 291, distance: 41.4
click at [412, 291] on td "18351004647" at bounding box center [404, 281] width 56 height 47
copy td "18351004647"
click at [971, 272] on button "处理订单" at bounding box center [984, 274] width 43 height 16
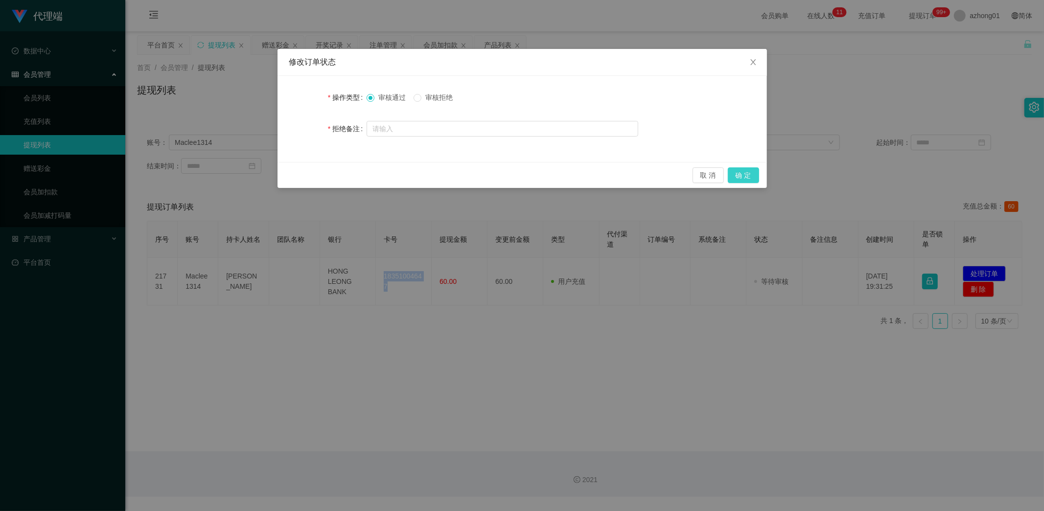
click at [745, 173] on button "确 定" at bounding box center [743, 175] width 31 height 16
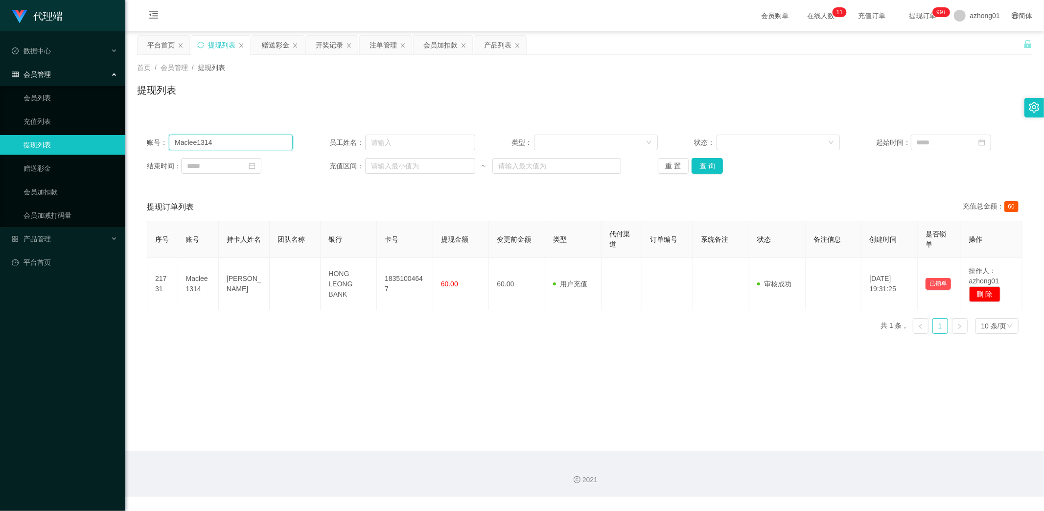
drag, startPoint x: 253, startPoint y: 144, endPoint x: 76, endPoint y: 139, distance: 176.8
click at [76, 139] on section "代理端 数据中心 会员管理 会员列表 充值列表 提现列表 赠送彩金 会员加扣款 会员加减打码量 产品管理 开奖记录 注单管理 产品列表 即时注单 产品预设置 …" at bounding box center [522, 248] width 1044 height 497
paste input "985475681"
click at [702, 165] on button "查 询" at bounding box center [707, 166] width 31 height 16
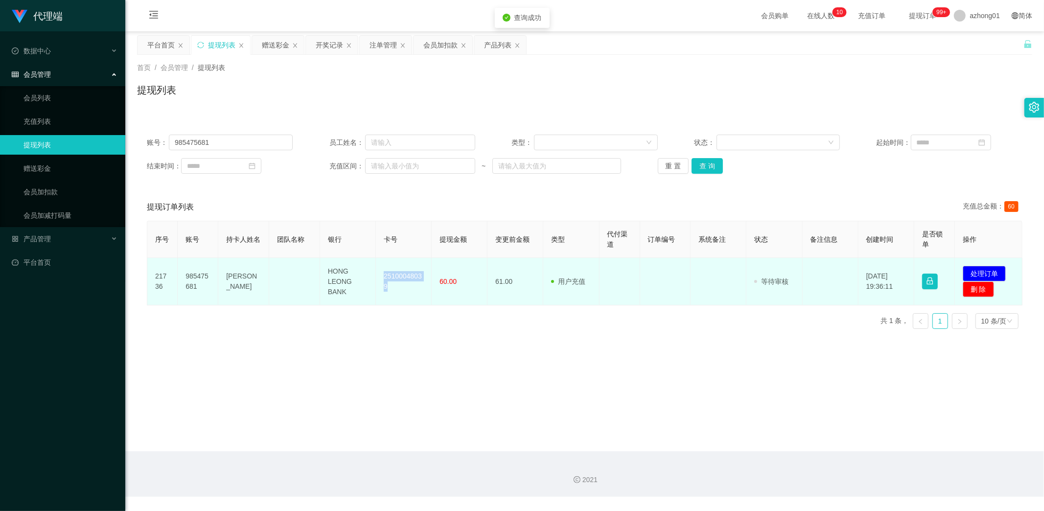
drag, startPoint x: 378, startPoint y: 272, endPoint x: 397, endPoint y: 290, distance: 26.3
click at [397, 290] on td "25100048039" at bounding box center [404, 281] width 56 height 47
click at [987, 272] on button "处理订单" at bounding box center [984, 274] width 43 height 16
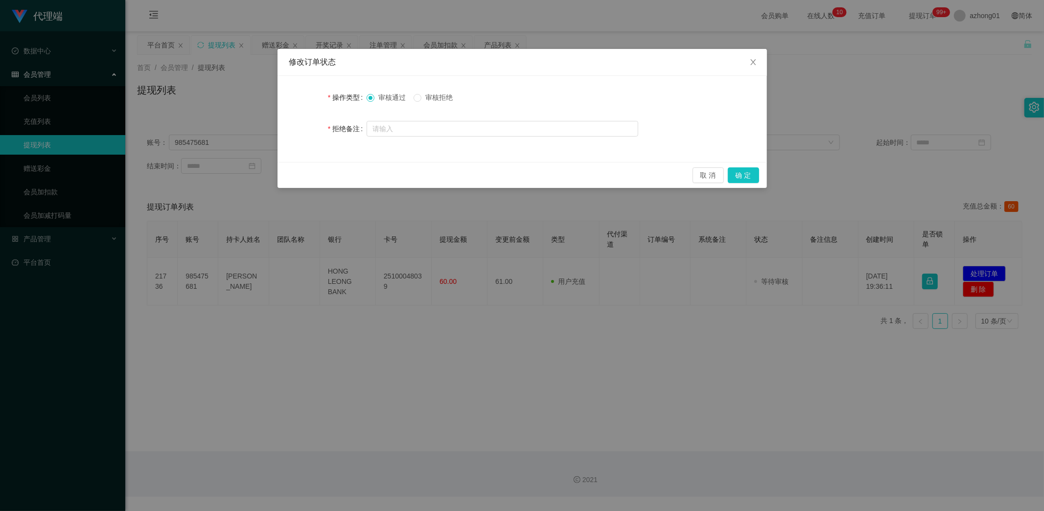
click at [743, 165] on div "取 消 确 定" at bounding box center [523, 175] width 490 height 26
click at [745, 172] on button "确 定" at bounding box center [743, 175] width 31 height 16
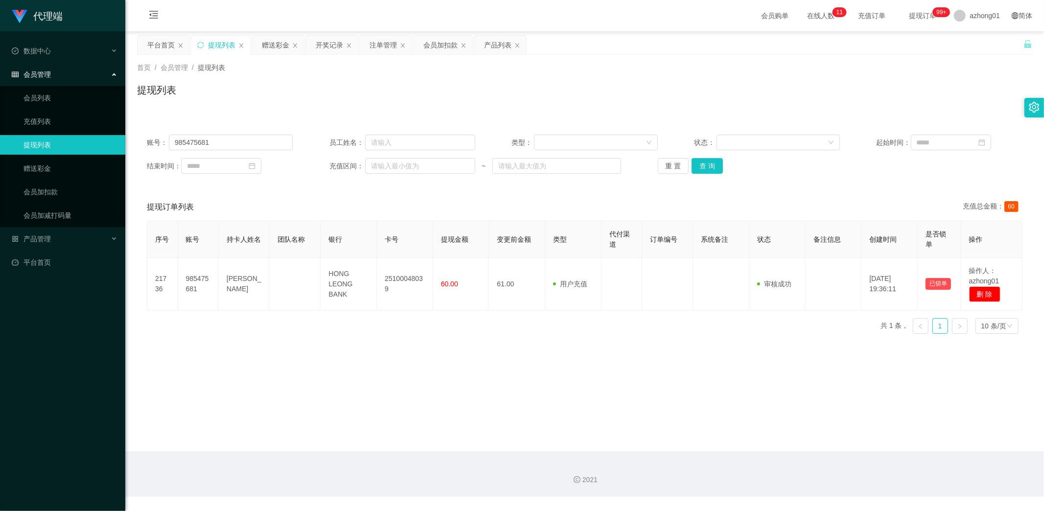
click at [542, 364] on main "关闭左侧 关闭右侧 关闭其它 刷新页面 平台首页 提现列表 赠送彩金 开奖记录 注单管理 会员加扣款 产品列表 首页 / 会员管理 / 提现列表 / 提现列表…" at bounding box center [584, 241] width 919 height 420
drag, startPoint x: 229, startPoint y: 142, endPoint x: 40, endPoint y: 143, distance: 189.0
click at [51, 138] on section "代理端 数据中心 会员管理 会员列表 充值列表 提现列表 赠送彩金 会员加扣款 会员加减打码量 产品管理 开奖记录 注单管理 产品列表 即时注单 产品预设置 …" at bounding box center [522, 248] width 1044 height 497
paste input "Jackielai1990"
type input "Jackielai1990"
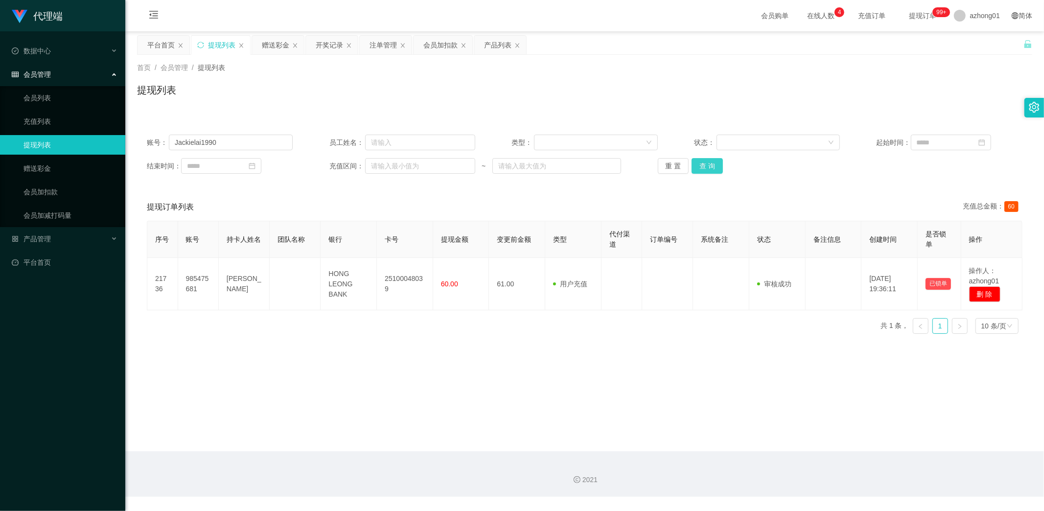
click at [710, 168] on button "查 询" at bounding box center [707, 166] width 31 height 16
